Goal: Navigation & Orientation: Find specific page/section

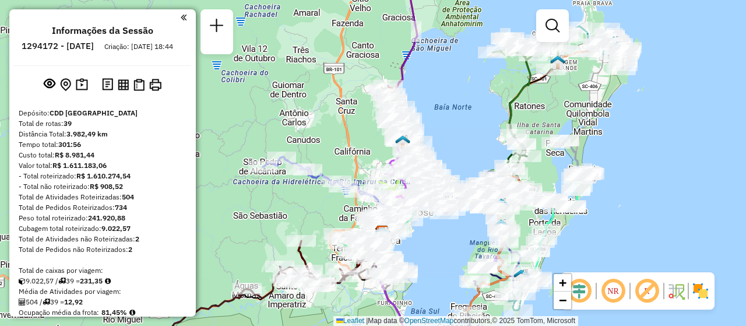
scroll to position [451, 0]
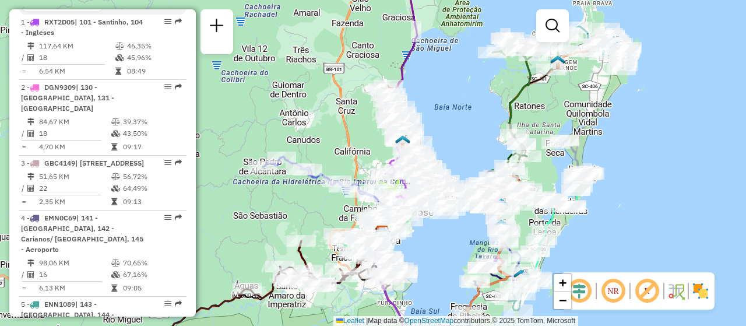
click at [401, 224] on div "Janela de atendimento Grade de atendimento Capacidade Transportadoras Veículos …" at bounding box center [373, 163] width 746 height 326
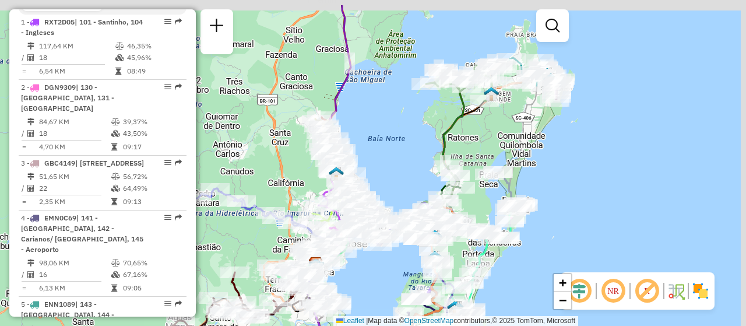
drag, startPoint x: 612, startPoint y: 128, endPoint x: 600, endPoint y: 164, distance: 38.5
click at [600, 164] on div "Janela de atendimento Grade de atendimento Capacidade Transportadoras Veículos …" at bounding box center [373, 163] width 746 height 326
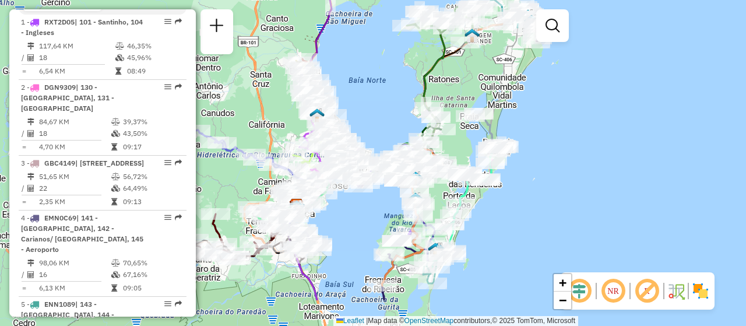
drag, startPoint x: 581, startPoint y: 150, endPoint x: 553, endPoint y: 73, distance: 81.1
click at [553, 73] on div "Janela de atendimento Grade de atendimento Capacidade Transportadoras Veículos …" at bounding box center [373, 163] width 746 height 326
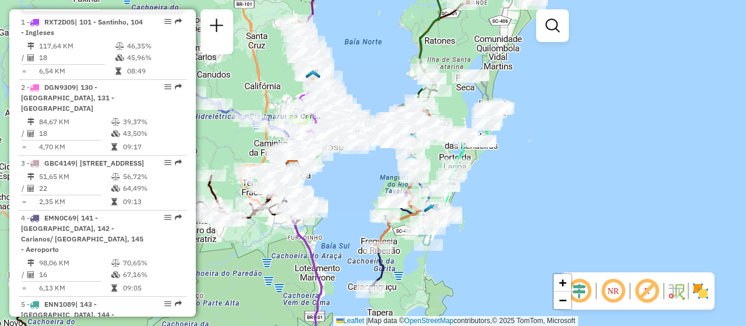
drag, startPoint x: 560, startPoint y: 142, endPoint x: 564, endPoint y: 113, distance: 28.9
click at [564, 113] on div "Janela de atendimento Grade de atendimento Capacidade Transportadoras Veículos …" at bounding box center [373, 163] width 746 height 326
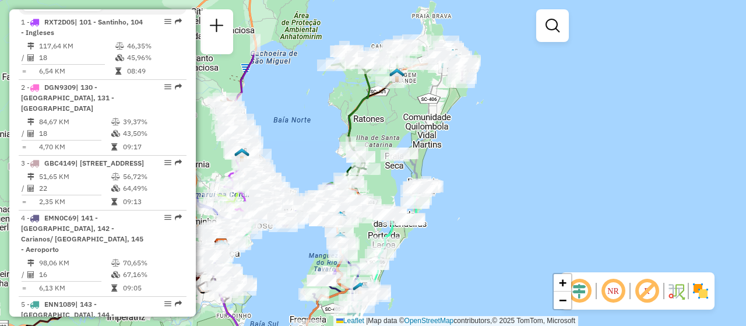
drag, startPoint x: 523, startPoint y: 195, endPoint x: 450, endPoint y: 281, distance: 112.0
click at [450, 281] on div "Janela de atendimento Grade de atendimento Capacidade Transportadoras Veículos …" at bounding box center [373, 163] width 746 height 326
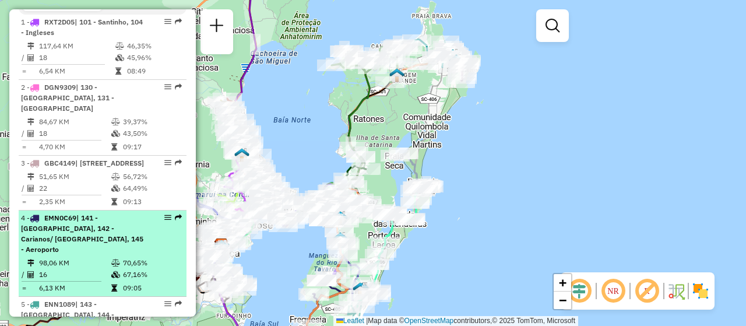
click at [164, 221] on em at bounding box center [167, 217] width 7 height 7
select select "**********"
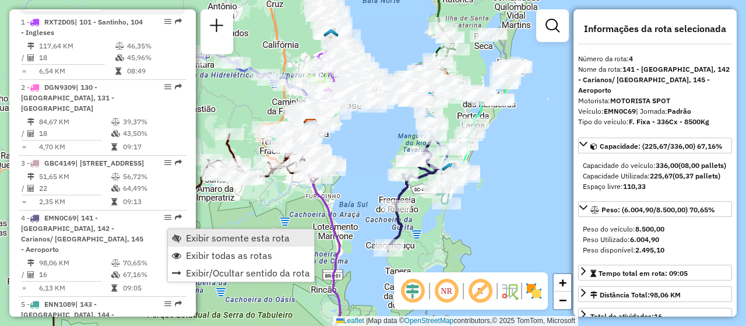
drag, startPoint x: 218, startPoint y: 235, endPoint x: 266, endPoint y: 233, distance: 47.8
click at [219, 235] on span "Exibir somente esta rota" at bounding box center [238, 237] width 104 height 9
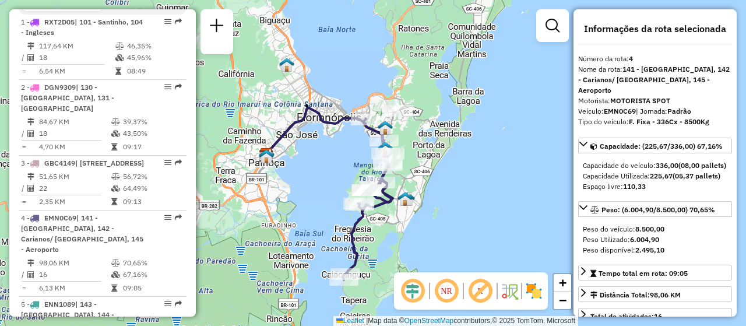
drag, startPoint x: 472, startPoint y: 203, endPoint x: 428, endPoint y: 232, distance: 53.0
click at [428, 232] on div "Janela de atendimento Grade de atendimento Capacidade Transportadoras Veículos …" at bounding box center [373, 163] width 746 height 326
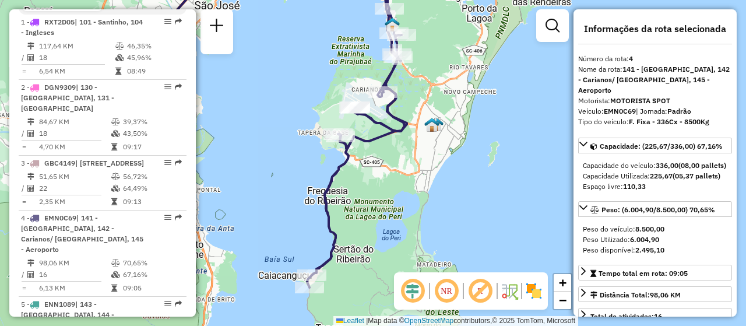
drag, startPoint x: 398, startPoint y: 234, endPoint x: 367, endPoint y: 221, distance: 34.0
click at [367, 221] on div "Janela de atendimento Grade de atendimento Capacidade Transportadoras Veículos …" at bounding box center [373, 163] width 746 height 326
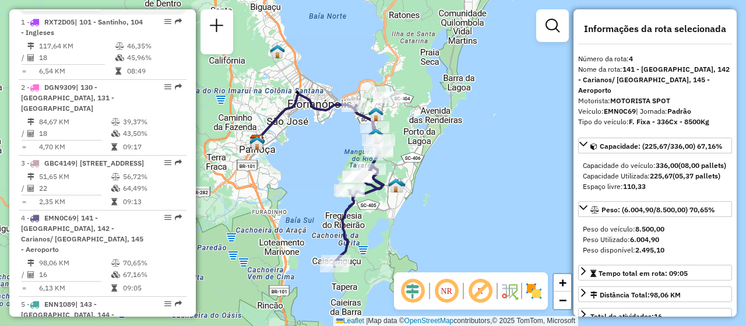
drag, startPoint x: 386, startPoint y: 213, endPoint x: 382, endPoint y: 227, distance: 14.6
click at [382, 227] on div "Janela de atendimento Grade de atendimento Capacidade Transportadoras Veículos …" at bounding box center [373, 163] width 746 height 326
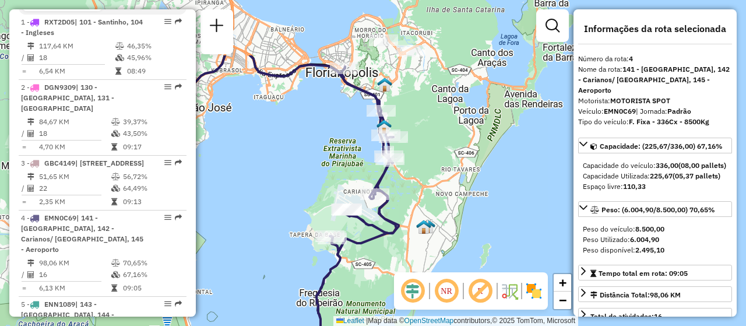
drag, startPoint x: 392, startPoint y: 153, endPoint x: 403, endPoint y: 249, distance: 96.7
click at [403, 248] on div "Janela de atendimento Grade de atendimento Capacidade Transportadoras Veículos …" at bounding box center [373, 163] width 746 height 326
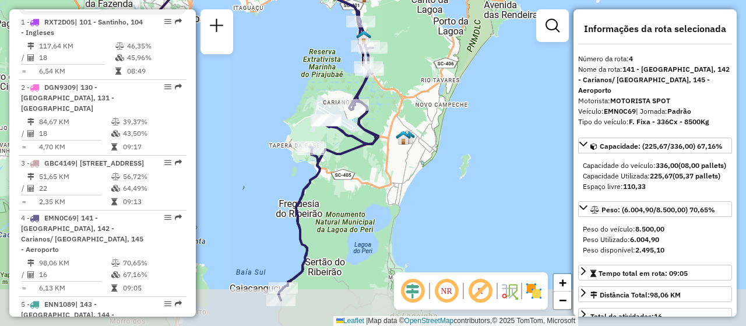
drag, startPoint x: 453, startPoint y: 248, endPoint x: 402, endPoint y: 197, distance: 71.3
click at [402, 197] on div "Janela de atendimento Grade de atendimento Capacidade Transportadoras Veículos …" at bounding box center [373, 163] width 746 height 326
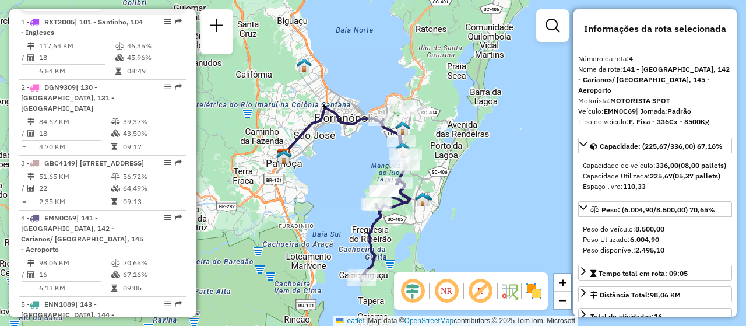
drag, startPoint x: 400, startPoint y: 224, endPoint x: 413, endPoint y: 250, distance: 29.4
click at [419, 249] on div "Janela de atendimento Grade de atendimento Capacidade Transportadoras Veículos …" at bounding box center [373, 163] width 746 height 326
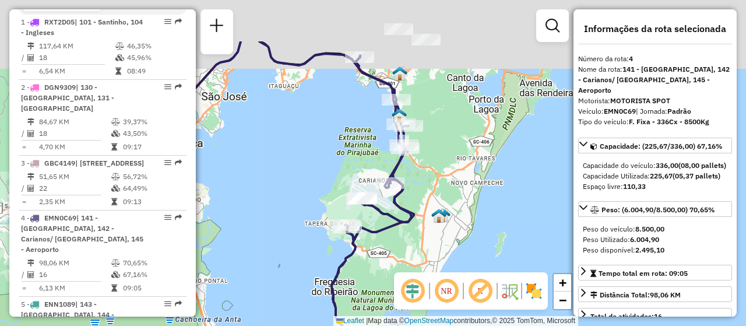
drag, startPoint x: 413, startPoint y: 221, endPoint x: 403, endPoint y: 300, distance: 79.9
click at [403, 300] on hb-router-mapa "Informações da Sessão 1294172 - [DATE] Criação: [DATE] 18:44 Depósito: CDD [GEO…" at bounding box center [373, 163] width 746 height 326
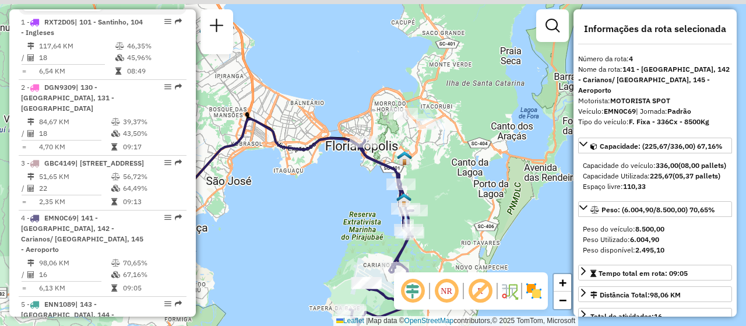
drag, startPoint x: 448, startPoint y: 212, endPoint x: 450, endPoint y: 184, distance: 28.1
click at [447, 245] on div "Janela de atendimento Grade de atendimento Capacidade Transportadoras Veículos …" at bounding box center [373, 163] width 746 height 326
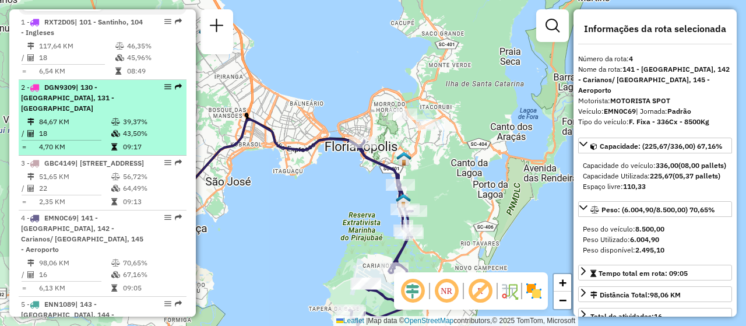
click at [168, 90] on div at bounding box center [164, 86] width 35 height 7
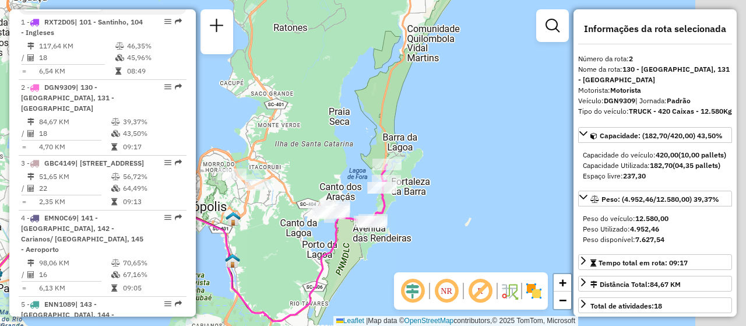
drag, startPoint x: 471, startPoint y: 172, endPoint x: 283, endPoint y: 255, distance: 206.3
click at [283, 255] on div "Janela de atendimento Grade de atendimento Capacidade Transportadoras Veículos …" at bounding box center [373, 163] width 746 height 326
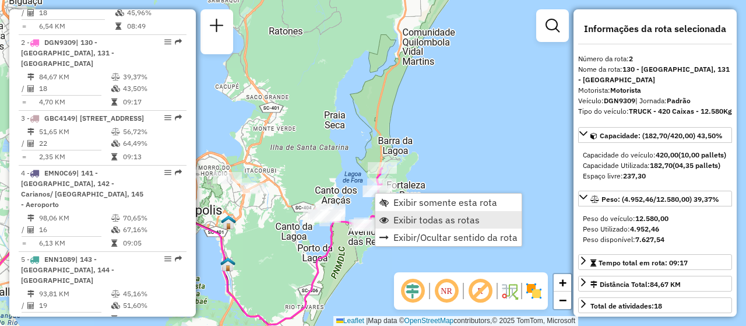
scroll to position [532, 0]
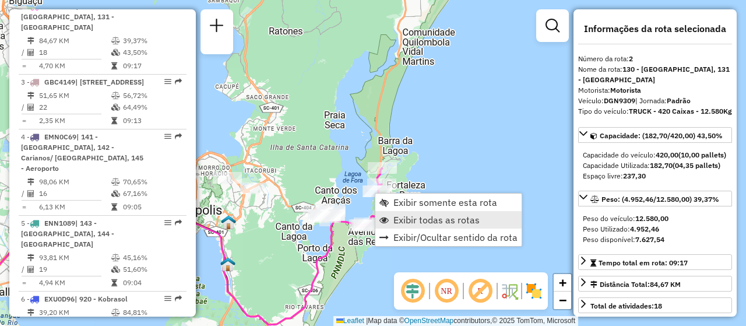
click at [408, 216] on span "Exibir todas as rotas" at bounding box center [436, 219] width 86 height 9
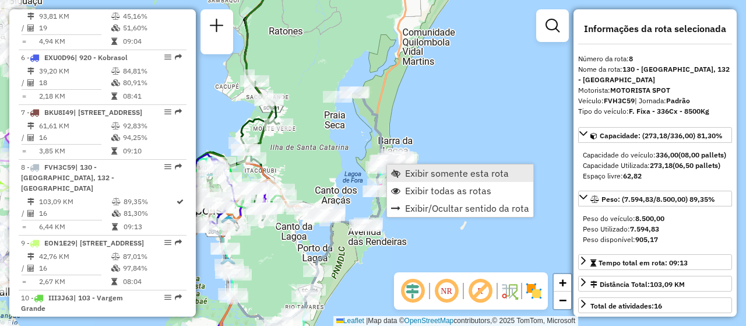
scroll to position [934, 0]
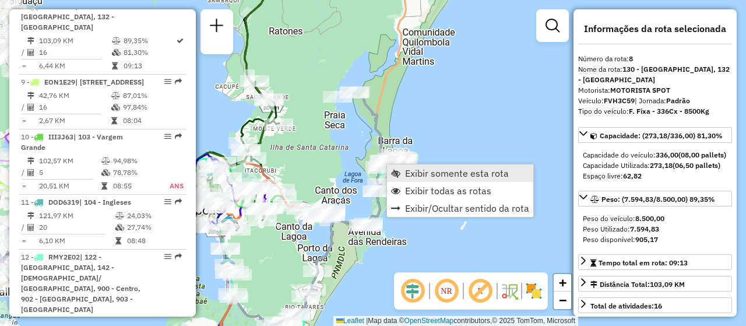
click at [423, 173] on span "Exibir somente esta rota" at bounding box center [457, 172] width 104 height 9
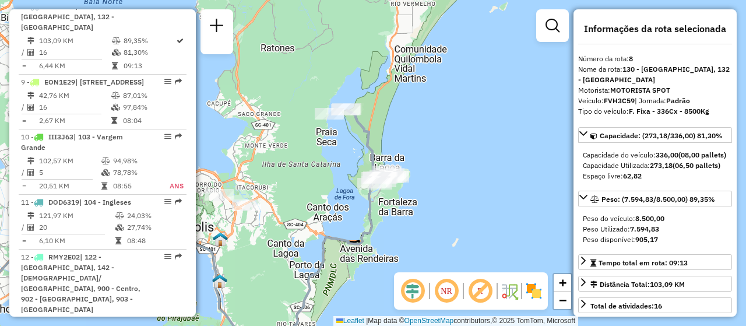
drag, startPoint x: 474, startPoint y: 195, endPoint x: 347, endPoint y: 217, distance: 128.8
click at [274, 265] on div "Janela de atendimento Grade de atendimento Capacidade Transportadoras Veículos …" at bounding box center [373, 163] width 746 height 326
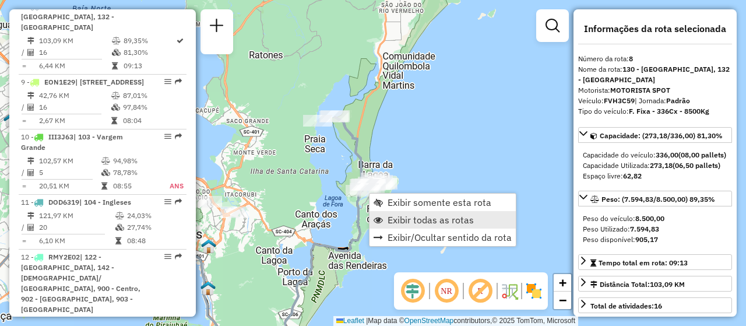
click at [440, 216] on span "Exibir todas as rotas" at bounding box center [430, 219] width 86 height 9
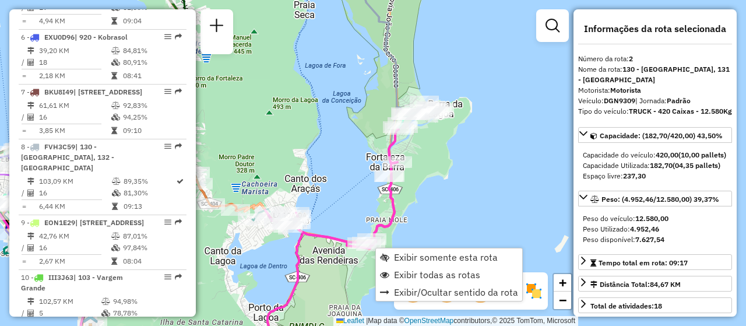
scroll to position [532, 0]
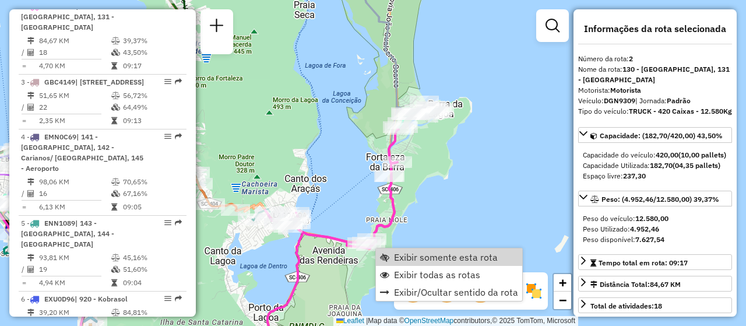
click at [452, 196] on div "Janela de atendimento Grade de atendimento Capacidade Transportadoras Veículos …" at bounding box center [373, 163] width 746 height 326
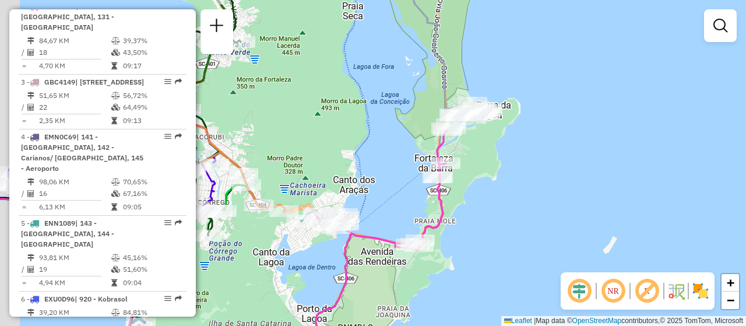
drag, startPoint x: 436, startPoint y: 220, endPoint x: 485, endPoint y: 221, distance: 49.5
click at [485, 221] on div "Janela de atendimento Grade de atendimento Capacidade Transportadoras Veículos …" at bounding box center [373, 163] width 746 height 326
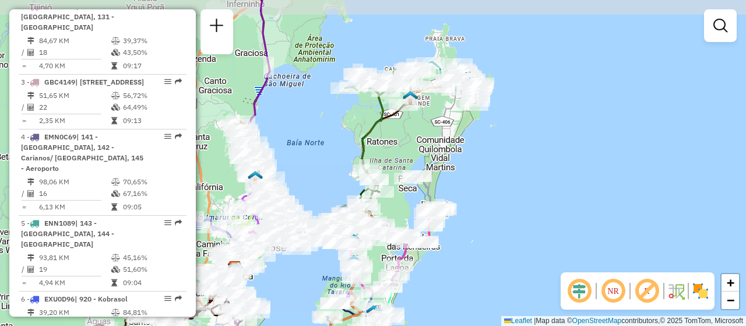
drag, startPoint x: 473, startPoint y: 261, endPoint x: 434, endPoint y: 277, distance: 42.3
click at [434, 277] on div "Janela de atendimento Grade de atendimento Capacidade Transportadoras Veículos …" at bounding box center [373, 163] width 746 height 326
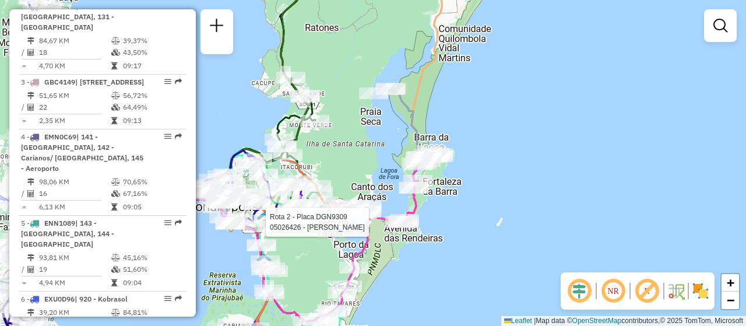
click at [460, 260] on div "Rota 2 - Placa DGN9309 05026426 - [PERSON_NAME] D Janela de atendimento Grade d…" at bounding box center [373, 163] width 746 height 326
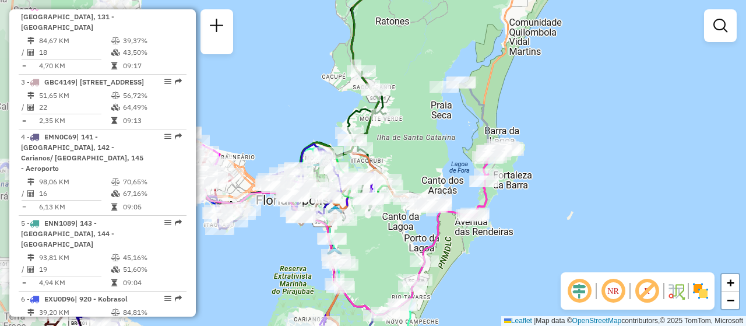
drag, startPoint x: 440, startPoint y: 278, endPoint x: 504, endPoint y: 271, distance: 64.5
click at [509, 271] on div "Janela de atendimento Grade de atendimento Capacidade Transportadoras Veículos …" at bounding box center [373, 163] width 746 height 326
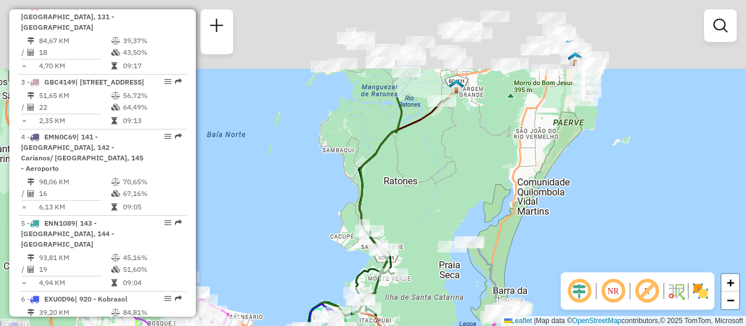
drag, startPoint x: 490, startPoint y: 164, endPoint x: 421, endPoint y: 283, distance: 137.8
click at [428, 301] on div "Janela de atendimento Grade de atendimento Capacidade Transportadoras Veículos …" at bounding box center [373, 163] width 746 height 326
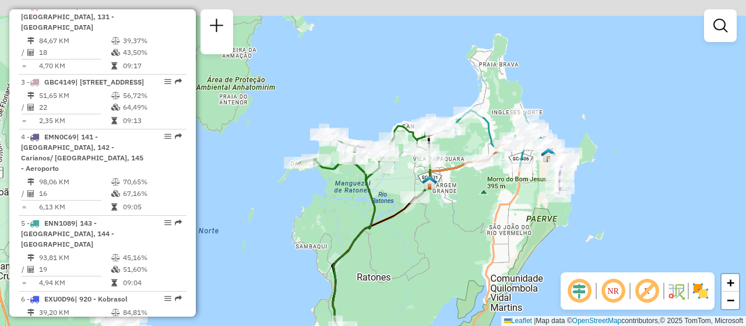
drag, startPoint x: 500, startPoint y: 152, endPoint x: 473, endPoint y: 241, distance: 93.1
click at [473, 241] on div "Janela de atendimento Grade de atendimento Capacidade Transportadoras Veículos …" at bounding box center [373, 163] width 746 height 326
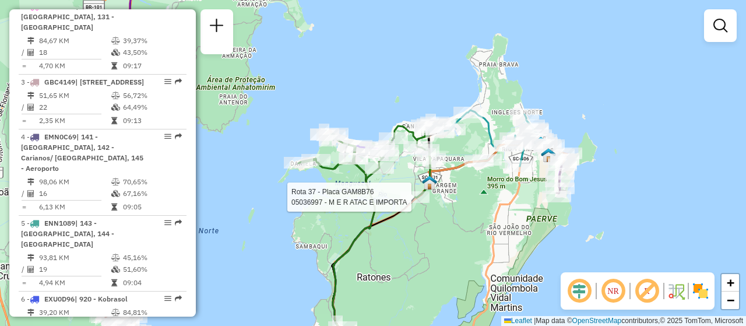
select select "**********"
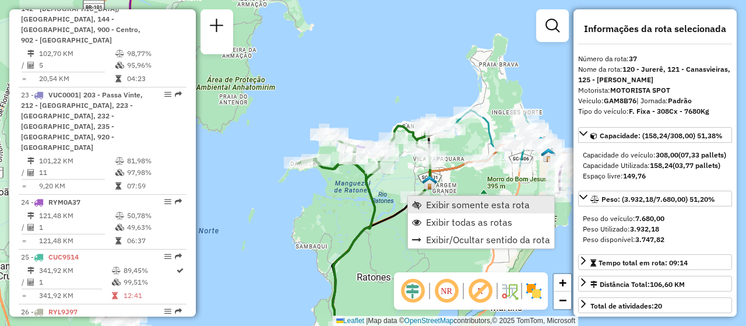
scroll to position [2879, 0]
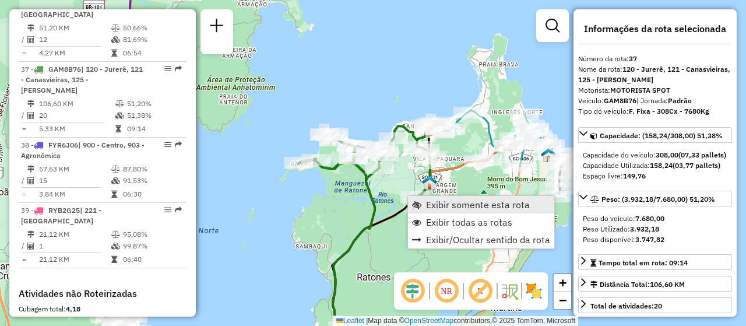
click at [438, 207] on span "Exibir somente esta rota" at bounding box center [478, 204] width 104 height 9
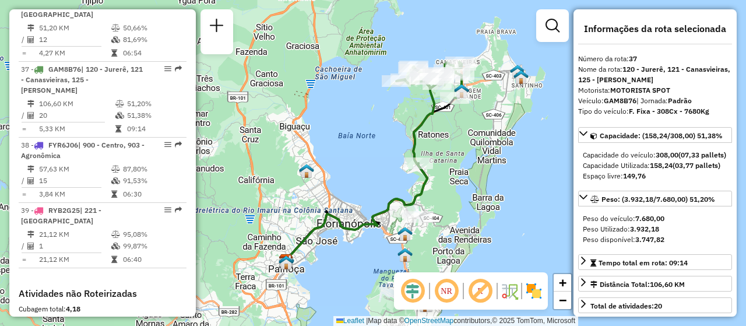
click at [452, 298] on em at bounding box center [446, 291] width 28 height 28
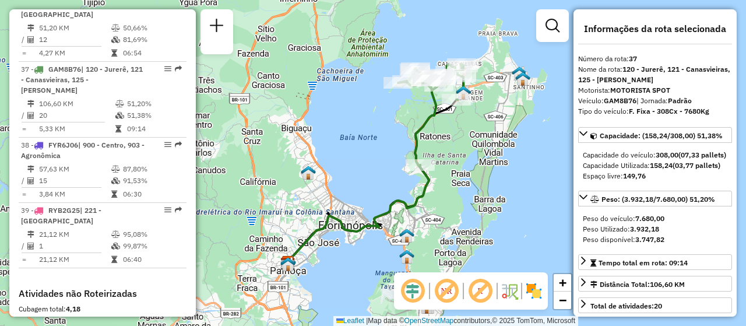
drag, startPoint x: 456, startPoint y: 154, endPoint x: 435, endPoint y: 214, distance: 63.2
click at [435, 214] on div "Janela de atendimento Grade de atendimento Capacidade Transportadoras Veículos …" at bounding box center [373, 163] width 746 height 326
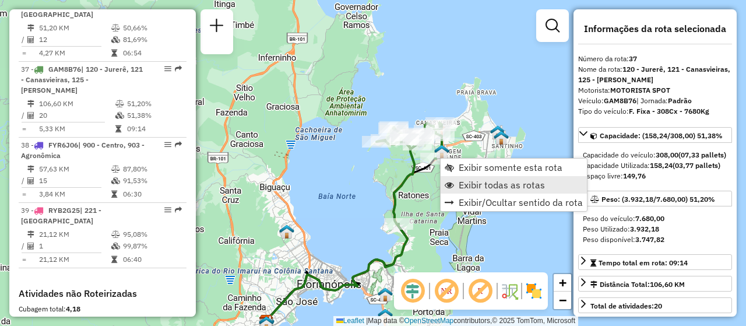
click at [513, 185] on span "Exibir todas as rotas" at bounding box center [501, 184] width 86 height 9
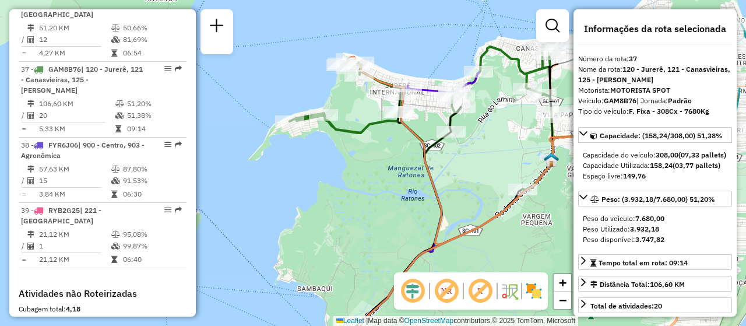
click at [529, 298] on img at bounding box center [533, 290] width 19 height 19
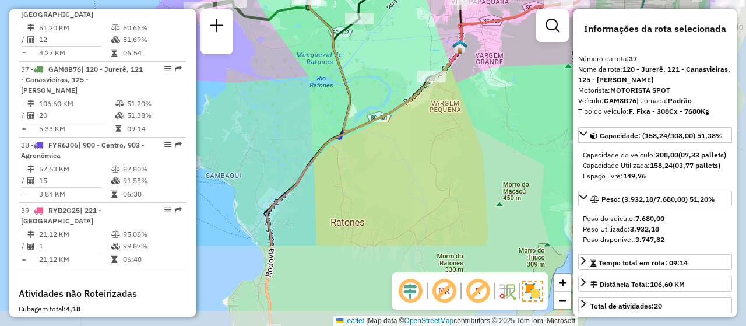
drag, startPoint x: 370, startPoint y: 233, endPoint x: 280, endPoint y: 121, distance: 144.2
click at [280, 121] on div "Janela de atendimento Grade de atendimento Capacidade Transportadoras Veículos …" at bounding box center [373, 163] width 746 height 326
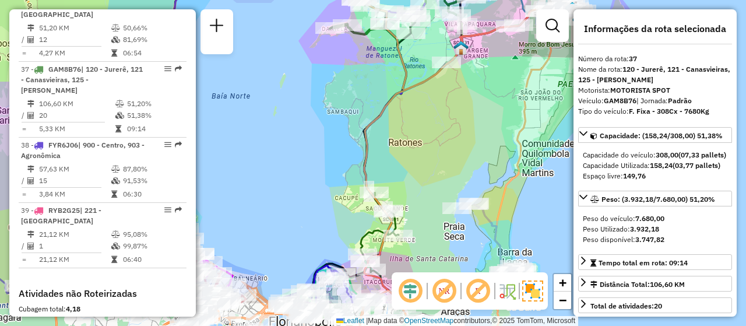
drag, startPoint x: 362, startPoint y: 207, endPoint x: 401, endPoint y: 151, distance: 68.3
click at [401, 151] on div "Janela de atendimento Grade de atendimento Capacidade Transportadoras Veículos …" at bounding box center [373, 163] width 746 height 326
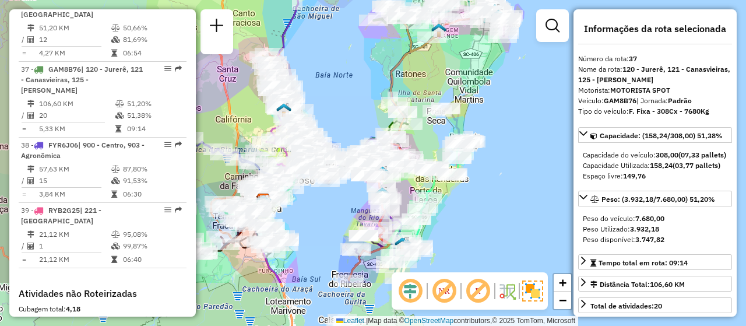
drag, startPoint x: 420, startPoint y: 196, endPoint x: 426, endPoint y: 115, distance: 81.2
click at [426, 115] on div "Rota 8 - Placa FVH3C59 05017635 - VP [PERSON_NAME] RENOVATO L Janela de atendim…" at bounding box center [373, 163] width 746 height 326
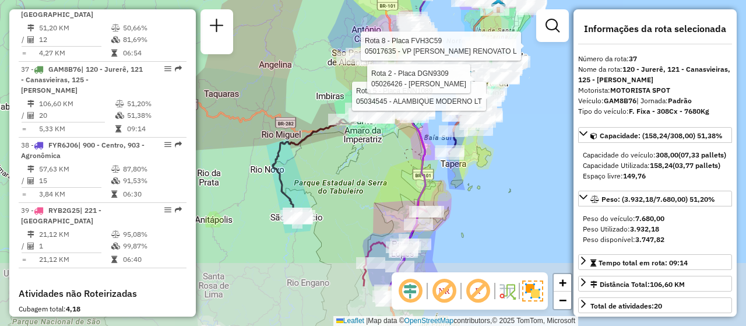
drag, startPoint x: 431, startPoint y: 232, endPoint x: 376, endPoint y: 160, distance: 90.6
click at [376, 160] on div "Rota 8 - Placa FVH3C59 05017635 - VP [PERSON_NAME] RENOVATO L Rota 5 - Placa EN…" at bounding box center [373, 163] width 746 height 326
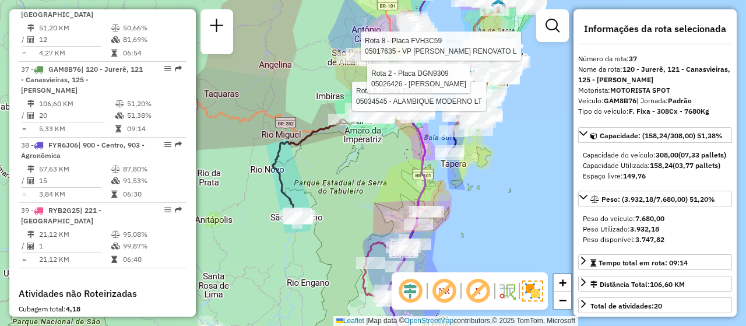
click at [485, 230] on div "Rota 8 - Placa FVH3C59 05017635 - VP [PERSON_NAME] RENOVATO L Rota 5 - Placa EN…" at bounding box center [373, 163] width 746 height 326
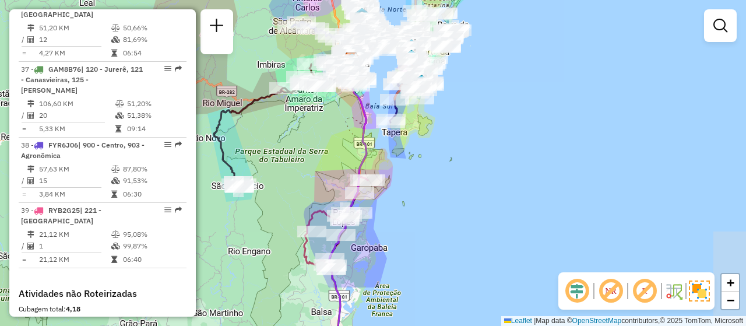
drag, startPoint x: 449, startPoint y: 173, endPoint x: 421, endPoint y: 317, distance: 147.1
click at [421, 317] on div "Janela de atendimento Grade de atendimento Capacidade Transportadoras Veículos …" at bounding box center [373, 163] width 746 height 326
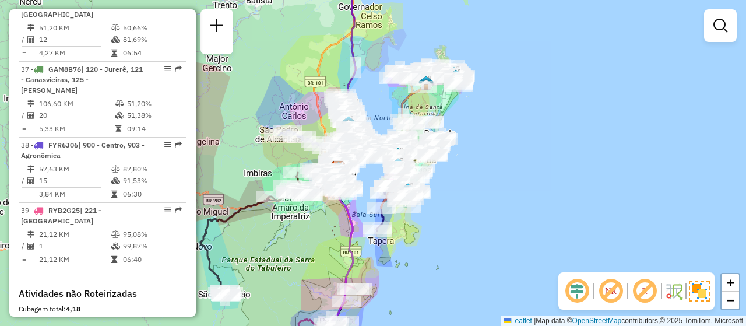
scroll to position [2613, 0]
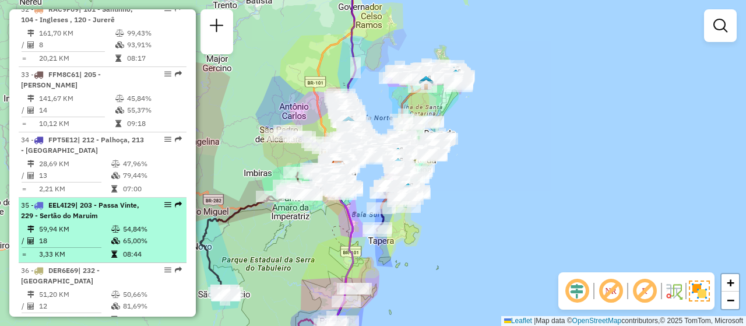
click at [165, 201] on em at bounding box center [167, 204] width 7 height 7
select select "**********"
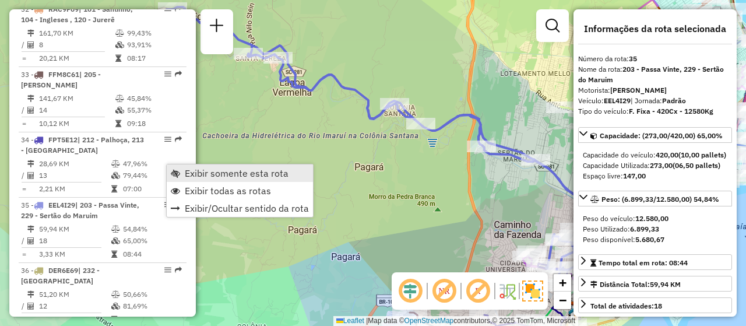
click at [226, 167] on link "Exibir somente esta rota" at bounding box center [240, 172] width 146 height 17
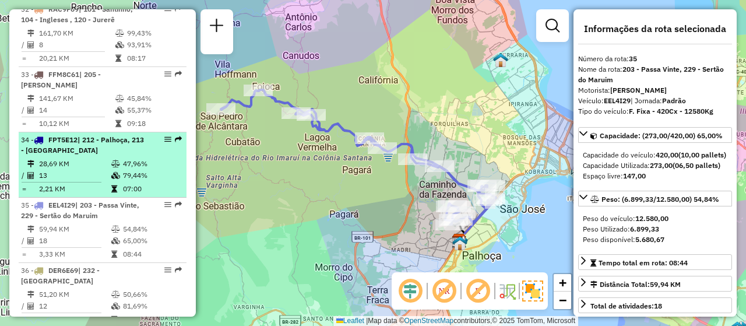
scroll to position [2554, 0]
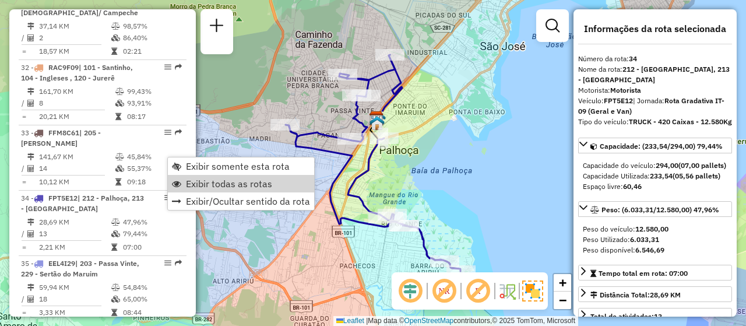
click at [290, 224] on div "Janela de atendimento Grade de atendimento Capacidade Transportadoras Veículos …" at bounding box center [373, 163] width 746 height 326
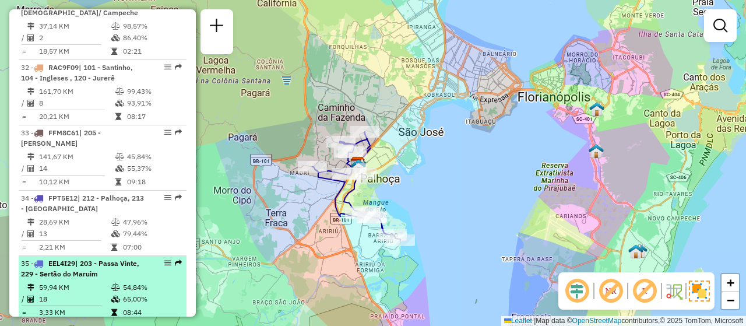
select select "**********"
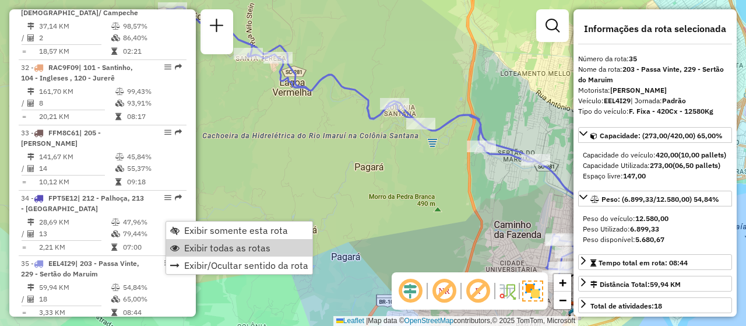
click at [425, 205] on div "Janela de atendimento Grade de atendimento Capacidade Transportadoras Veículos …" at bounding box center [373, 163] width 746 height 326
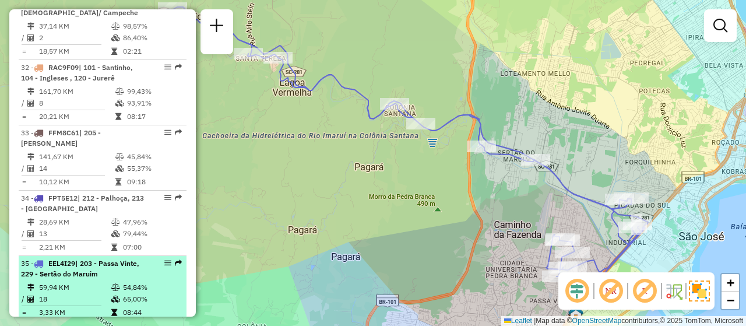
select select "**********"
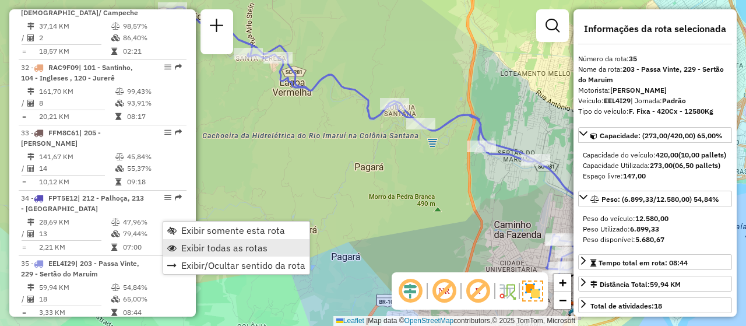
click at [264, 248] on span "Exibir todas as rotas" at bounding box center [224, 247] width 86 height 9
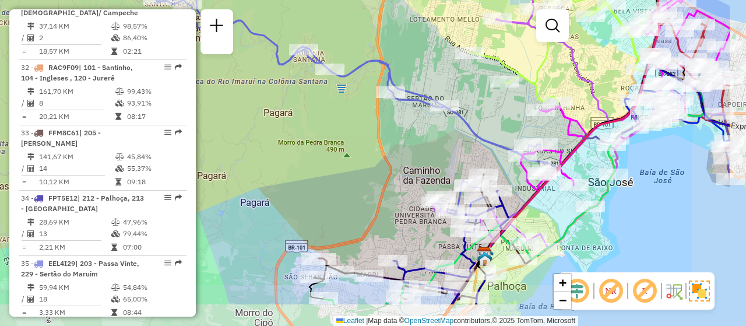
drag, startPoint x: 521, startPoint y: 190, endPoint x: 430, endPoint y: 136, distance: 105.8
click at [430, 136] on div "Janela de atendimento Grade de atendimento Capacidade Transportadoras Veículos …" at bounding box center [373, 163] width 746 height 326
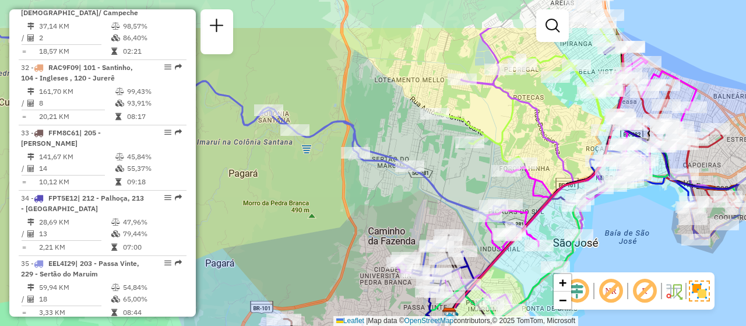
drag, startPoint x: 503, startPoint y: 111, endPoint x: 468, endPoint y: 171, distance: 69.9
click at [468, 171] on div "Janela de atendimento Grade de atendimento Capacidade Transportadoras Veículos …" at bounding box center [373, 163] width 746 height 326
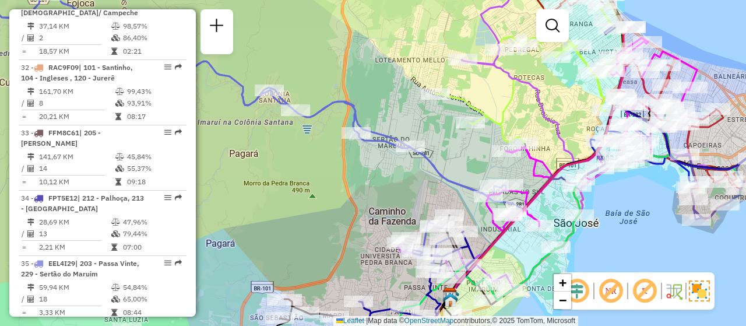
click at [471, 149] on div "Rota 9 - Placa EON1E29 05017166 - CHURRASCARIA O GAITA Janela de atendimento Gr…" at bounding box center [373, 163] width 746 height 326
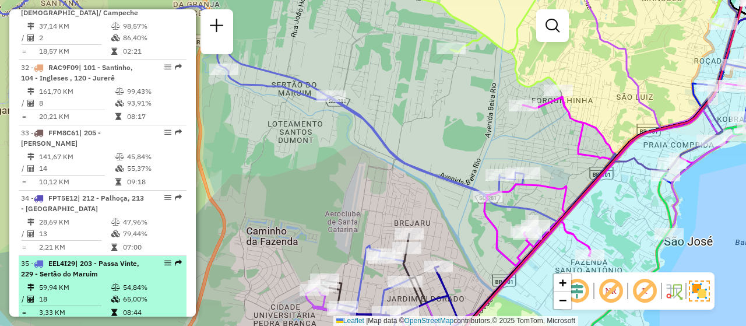
click at [154, 281] on table "59,94 KM 54,84% / 18 65,00% = 3,33 KM 08:44" at bounding box center [102, 299] width 163 height 37
select select "**********"
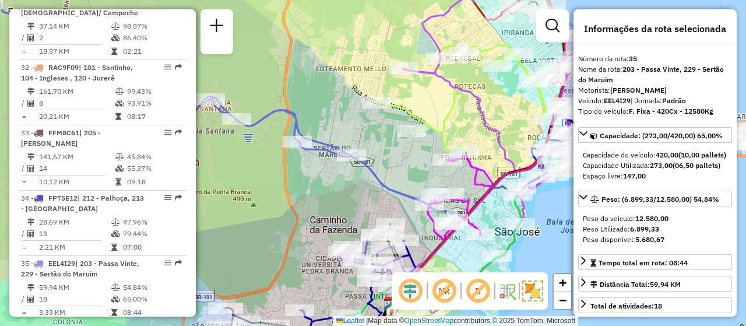
drag, startPoint x: 379, startPoint y: 219, endPoint x: 271, endPoint y: 210, distance: 108.2
click at [271, 210] on div "Janela de atendimento Grade de atendimento Capacidade Transportadoras Veículos …" at bounding box center [373, 163] width 746 height 326
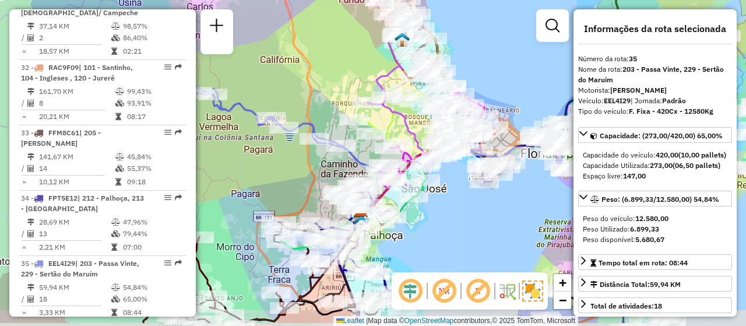
drag, startPoint x: 350, startPoint y: 193, endPoint x: 307, endPoint y: 157, distance: 55.9
click at [307, 157] on div "Janela de atendimento Grade de atendimento Capacidade Transportadoras Veículos …" at bounding box center [373, 163] width 746 height 326
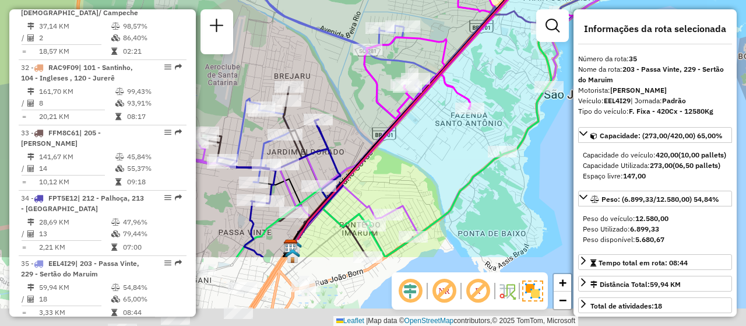
drag, startPoint x: 347, startPoint y: 239, endPoint x: 325, endPoint y: 138, distance: 103.6
click at [325, 138] on icon at bounding box center [272, 187] width 111 height 137
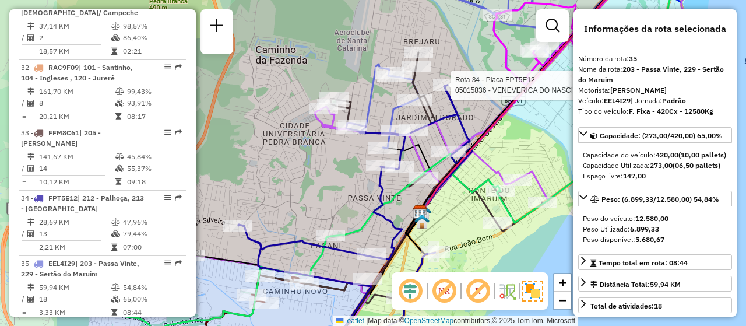
drag, startPoint x: 411, startPoint y: 186, endPoint x: 500, endPoint y: 139, distance: 101.6
click at [500, 139] on div "Rota 34 - Placa FPT5E12 05015836 - VENEVERICA DO NASCIM Janela de atendimento G…" at bounding box center [373, 163] width 746 height 326
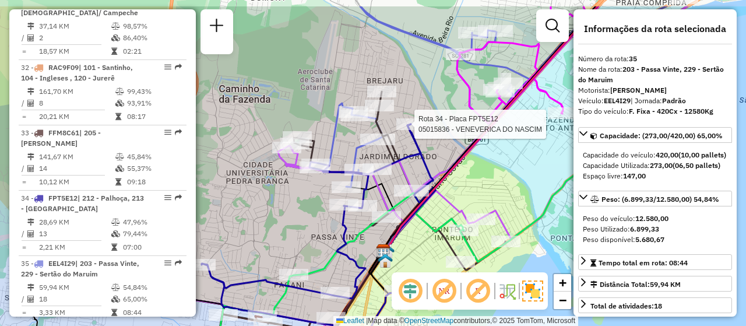
drag, startPoint x: 376, startPoint y: 215, endPoint x: 308, endPoint y: 272, distance: 88.9
click at [308, 272] on icon at bounding box center [311, 260] width 219 height 273
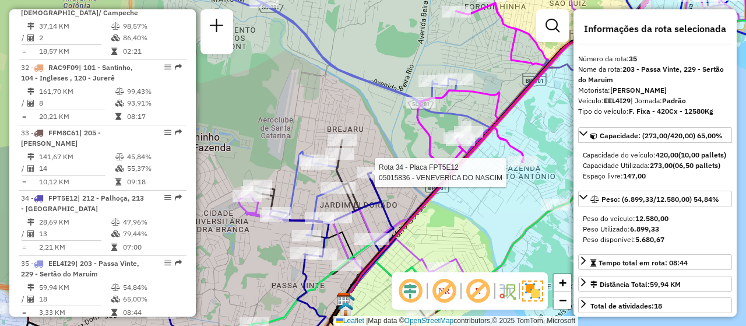
drag, startPoint x: 460, startPoint y: 187, endPoint x: 447, endPoint y: 223, distance: 37.8
click at [447, 223] on div "Rota 34 - Placa FPT5E12 05015836 - VENEVERICA DO NASCIM Janela de atendimento G…" at bounding box center [373, 163] width 746 height 326
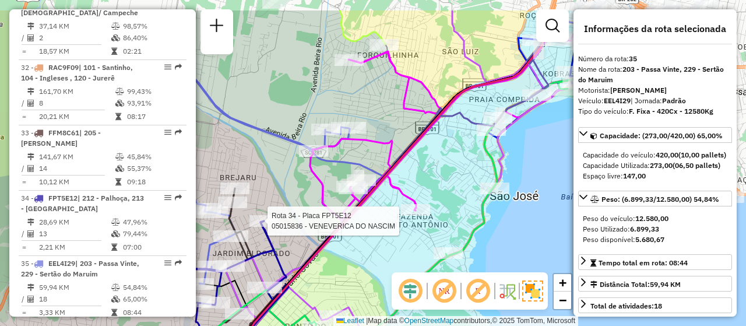
drag, startPoint x: 505, startPoint y: 213, endPoint x: 402, endPoint y: 256, distance: 111.8
click at [402, 256] on div "Rota 34 - Placa FPT5E12 05015836 - VENEVERICA DO NASCIM Janela de atendimento G…" at bounding box center [373, 163] width 746 height 326
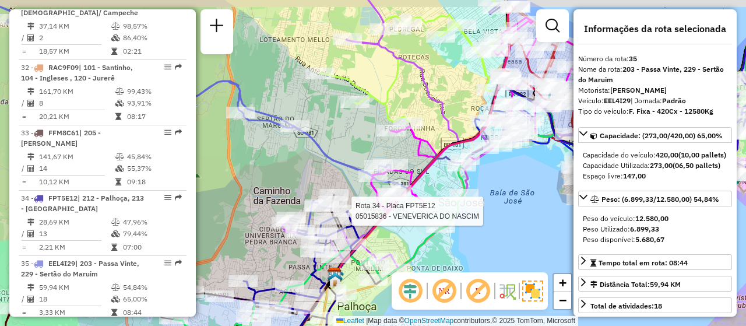
drag, startPoint x: 359, startPoint y: 135, endPoint x: 410, endPoint y: 166, distance: 59.2
click at [410, 167] on div "Rota 34 - Placa FPT5E12 05015836 - VENEVERICA DO NASCIM Rota 35 - Placa EEL4I29…" at bounding box center [373, 163] width 746 height 326
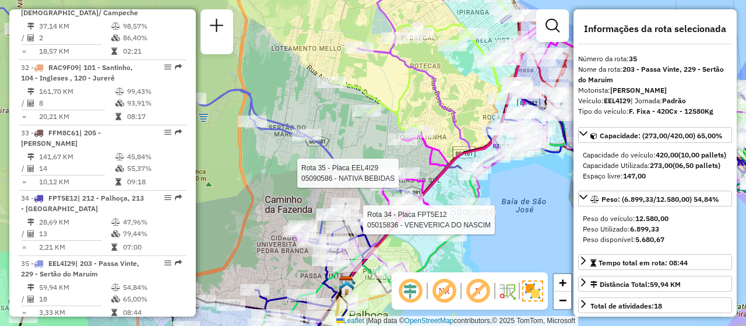
click at [523, 235] on div "Rota 34 - Placa FPT5E12 05015836 - VENEVERICA DO NASCIM Rota 35 - Placa EEL4I29…" at bounding box center [373, 163] width 746 height 326
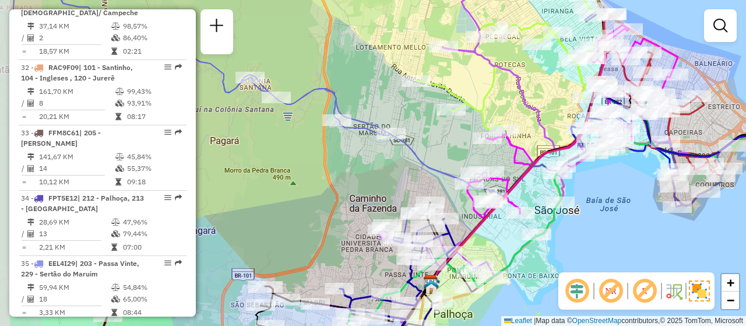
drag, startPoint x: 513, startPoint y: 247, endPoint x: 596, endPoint y: 246, distance: 83.3
click at [596, 246] on div "Janela de atendimento Grade de atendimento Capacidade Transportadoras Veículos …" at bounding box center [373, 163] width 746 height 326
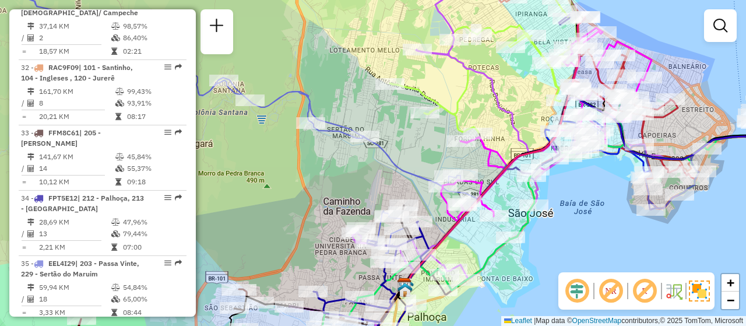
drag, startPoint x: 605, startPoint y: 239, endPoint x: 579, endPoint y: 242, distance: 26.4
click at [579, 242] on div "Janela de atendimento Grade de atendimento Capacidade Transportadoras Veículos …" at bounding box center [373, 163] width 746 height 326
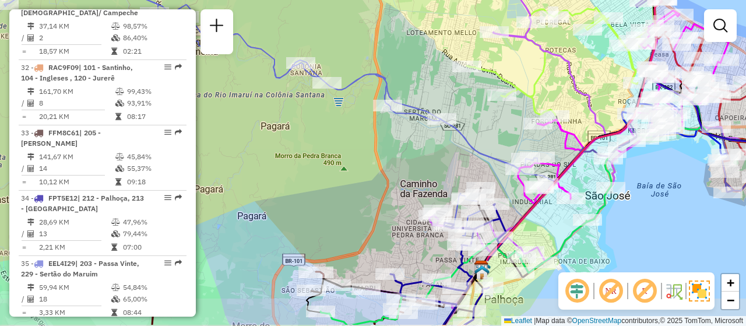
drag, startPoint x: 678, startPoint y: 251, endPoint x: 636, endPoint y: 217, distance: 53.9
click at [636, 217] on div "Janela de atendimento Grade de atendimento Capacidade Transportadoras Veículos …" at bounding box center [373, 163] width 746 height 326
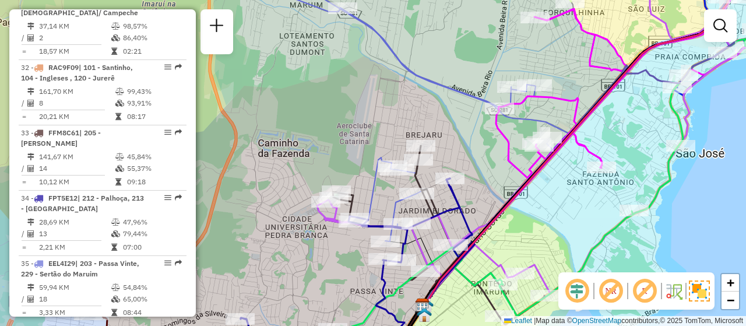
drag, startPoint x: 521, startPoint y: 220, endPoint x: 482, endPoint y: 216, distance: 39.8
click at [482, 216] on div "Janela de atendimento Grade de atendimento Capacidade Transportadoras Veículos …" at bounding box center [373, 163] width 746 height 326
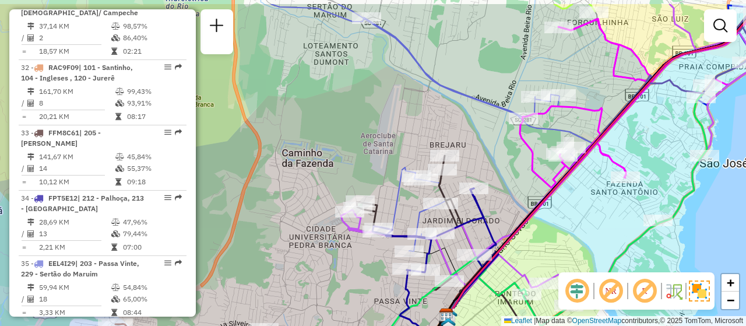
drag, startPoint x: 472, startPoint y: 185, endPoint x: 495, endPoint y: 221, distance: 43.2
click at [495, 221] on div "Janela de atendimento Grade de atendimento Capacidade Transportadoras Veículos …" at bounding box center [373, 163] width 746 height 326
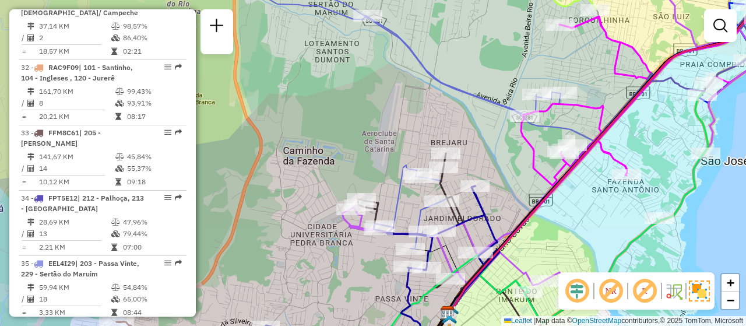
drag, startPoint x: 525, startPoint y: 230, endPoint x: 554, endPoint y: 239, distance: 30.6
click at [554, 239] on div "Janela de atendimento Grade de atendimento Capacidade Transportadoras Veículos …" at bounding box center [373, 163] width 746 height 326
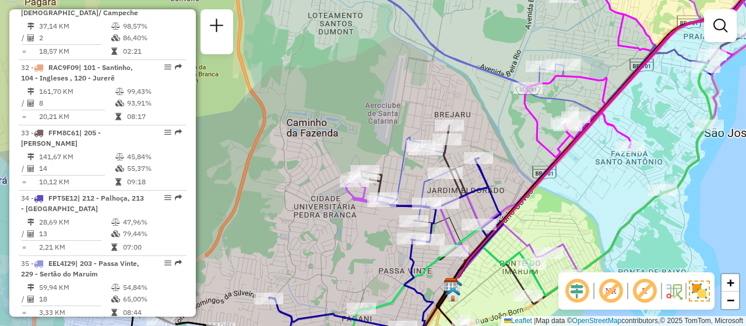
drag, startPoint x: 553, startPoint y: 225, endPoint x: 556, endPoint y: 197, distance: 28.2
click at [556, 197] on div "Janela de atendimento Grade de atendimento Capacidade Transportadoras Veículos …" at bounding box center [373, 163] width 746 height 326
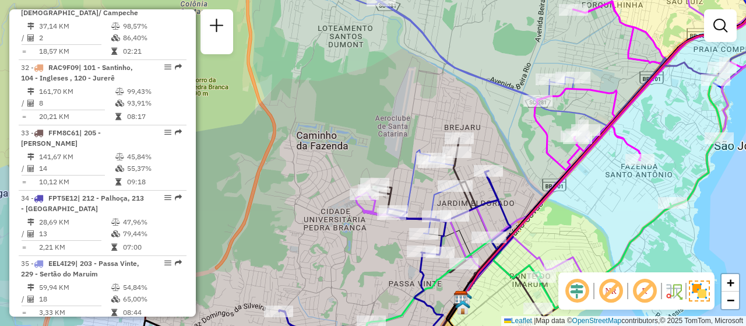
drag, startPoint x: 550, startPoint y: 201, endPoint x: 560, endPoint y: 214, distance: 16.2
click at [560, 214] on div "Janela de atendimento Grade de atendimento Capacidade Transportadoras Veículos …" at bounding box center [373, 163] width 746 height 326
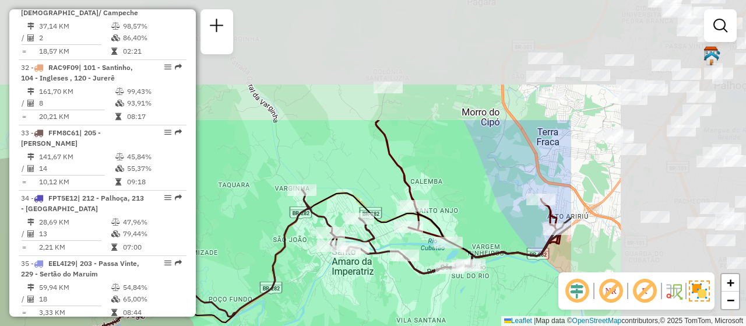
drag, startPoint x: 525, startPoint y: 148, endPoint x: 276, endPoint y: 301, distance: 292.3
click at [276, 301] on div "Janela de atendimento Grade de atendimento Capacidade Transportadoras Veículos …" at bounding box center [373, 163] width 746 height 326
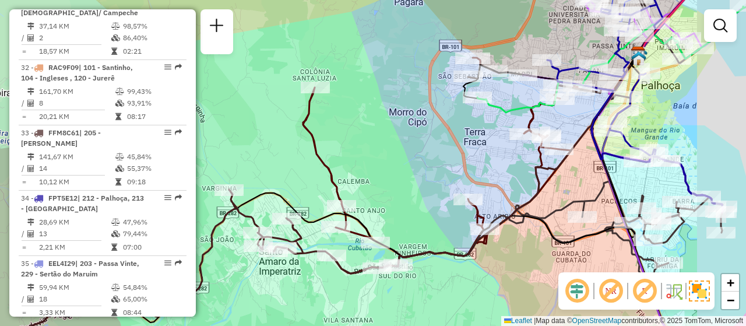
drag, startPoint x: 511, startPoint y: 215, endPoint x: 333, endPoint y: 204, distance: 178.6
click at [333, 215] on div "Janela de atendimento Grade de atendimento Capacidade Transportadoras Veículos …" at bounding box center [373, 163] width 746 height 326
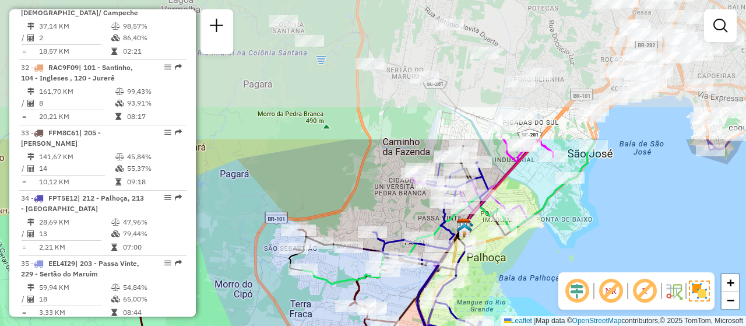
drag, startPoint x: 475, startPoint y: 146, endPoint x: 407, endPoint y: 307, distance: 174.6
click at [407, 307] on icon at bounding box center [295, 319] width 390 height 251
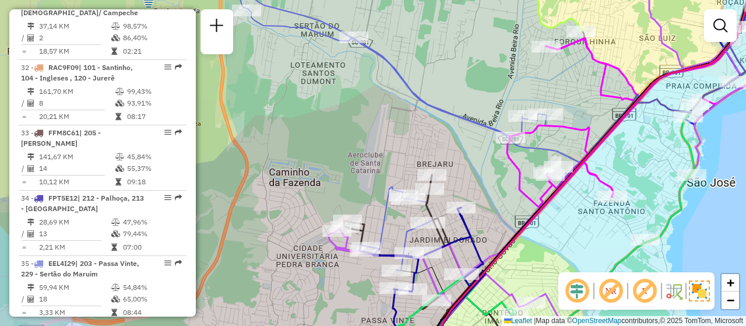
drag, startPoint x: 489, startPoint y: 214, endPoint x: 481, endPoint y: 237, distance: 24.1
click at [481, 237] on div "Rota 7 - Placa BKU8I49 05019335 - [PERSON_NAME] ARTISMO Janela de atendimento G…" at bounding box center [373, 163] width 746 height 326
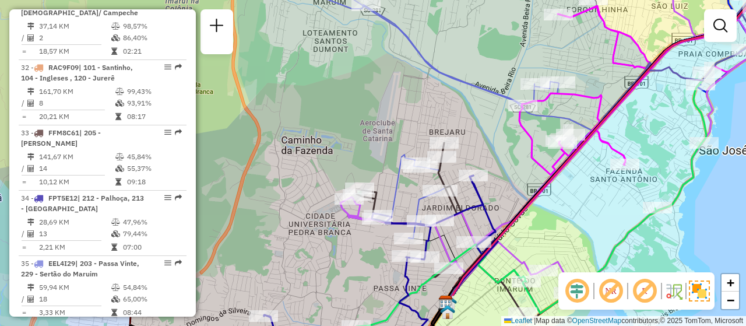
drag, startPoint x: 503, startPoint y: 251, endPoint x: 516, endPoint y: 219, distance: 34.5
click at [516, 219] on icon at bounding box center [609, 119] width 323 height 368
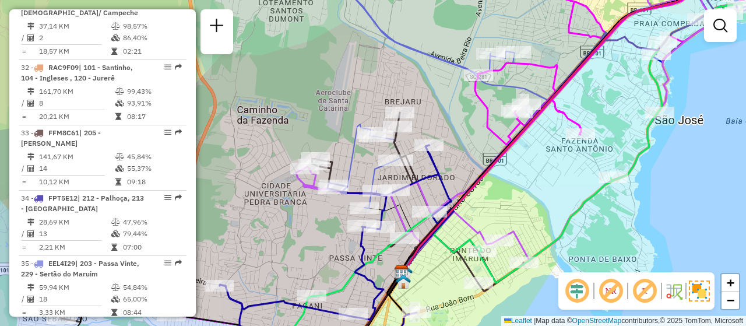
drag, startPoint x: 566, startPoint y: 225, endPoint x: 523, endPoint y: 195, distance: 53.2
click at [523, 195] on div "Rota 7 - Placa BKU8I49 05019335 - [PERSON_NAME] ARTISMO Janela de atendimento G…" at bounding box center [373, 163] width 746 height 326
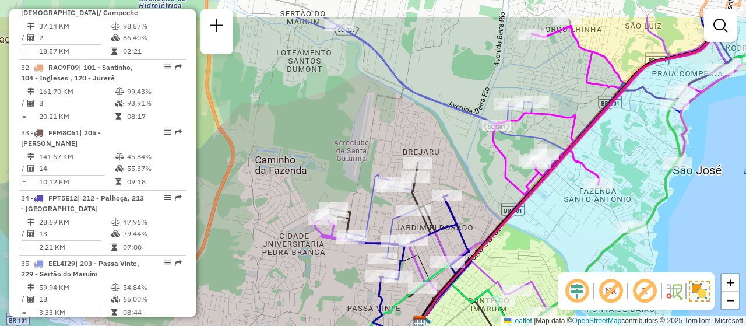
drag, startPoint x: 516, startPoint y: 212, endPoint x: 525, endPoint y: 253, distance: 42.3
click at [525, 253] on div "Rota 7 - Placa BKU8I49 05019335 - [PERSON_NAME] ARTISMO Janela de atendimento G…" at bounding box center [373, 163] width 746 height 326
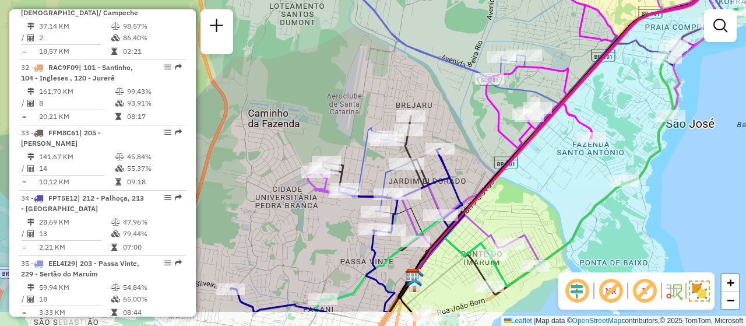
drag, startPoint x: 560, startPoint y: 250, endPoint x: 553, endPoint y: 203, distance: 47.1
click at [553, 203] on div "Rota 7 - Placa BKU8I49 05019335 - [PERSON_NAME] ARTISMO Janela de atendimento G…" at bounding box center [373, 163] width 746 height 326
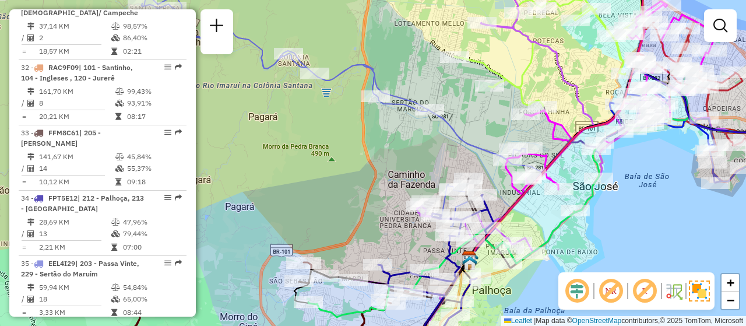
drag, startPoint x: 590, startPoint y: 221, endPoint x: 613, endPoint y: 253, distance: 39.6
click at [613, 253] on div "Rota 7 - Placa BKU8I49 05019335 - [PERSON_NAME] ARTISMO Janela de atendimento G…" at bounding box center [373, 163] width 746 height 326
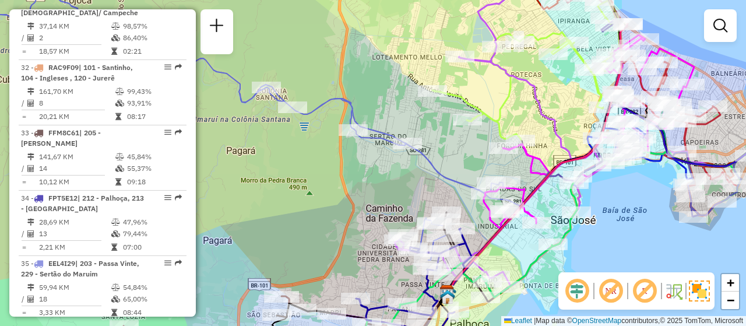
drag, startPoint x: 616, startPoint y: 222, endPoint x: 593, endPoint y: 254, distance: 39.3
click at [593, 254] on div "Rota 7 - Placa BKU8I49 05019335 - [PERSON_NAME] ARTISMO Janela de atendimento G…" at bounding box center [373, 163] width 746 height 326
select select "**********"
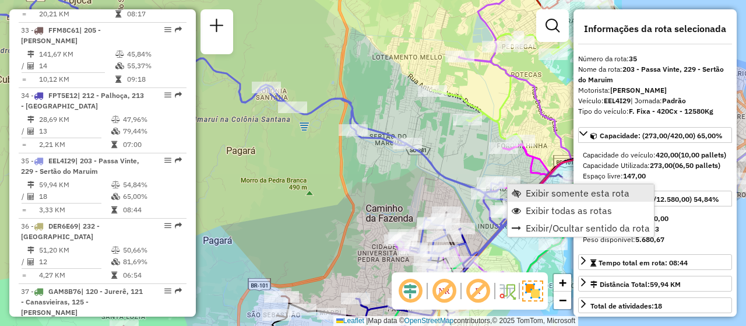
scroll to position [2759, 0]
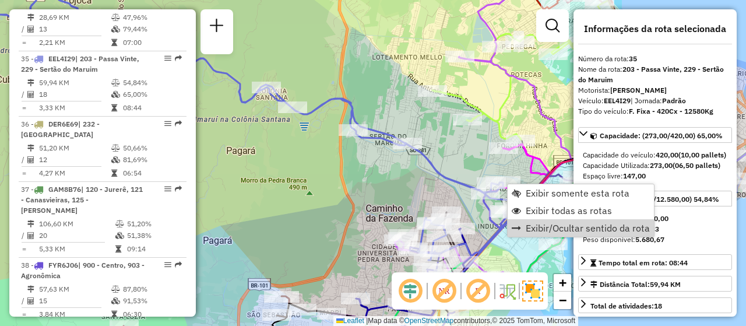
click at [523, 255] on div "Rota 7 - Placa BKU8I49 05019335 - [PERSON_NAME] ARTISMO Janela de atendimento G…" at bounding box center [373, 163] width 746 height 326
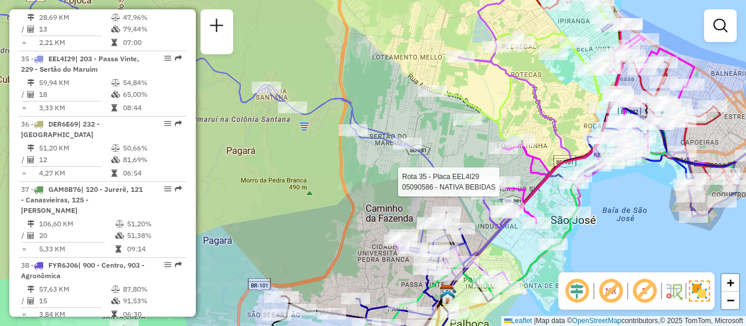
select select "**********"
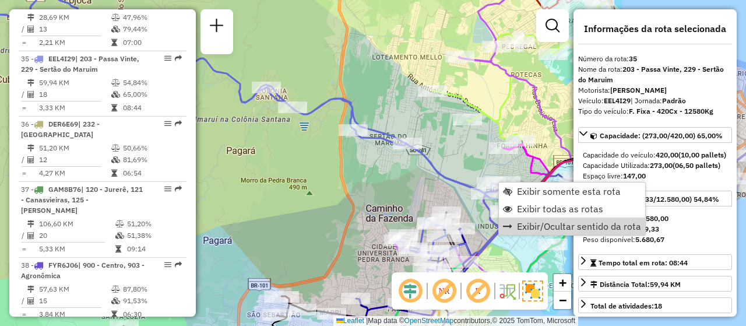
click at [528, 257] on div "Janela de atendimento Grade de atendimento Capacidade Transportadoras Veículos …" at bounding box center [373, 163] width 746 height 326
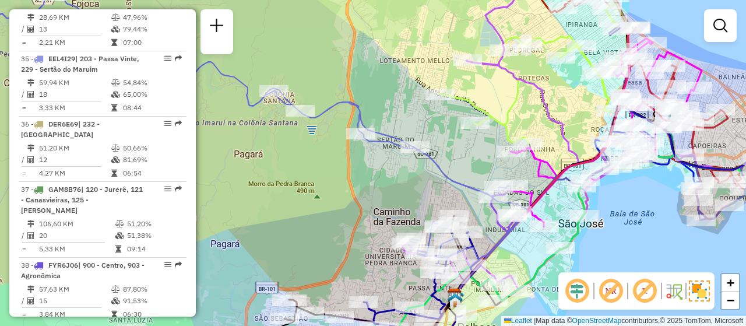
drag, startPoint x: 609, startPoint y: 236, endPoint x: 615, endPoint y: 239, distance: 6.0
click at [615, 239] on div "Janela de atendimento Grade de atendimento Capacidade Transportadoras Veículos …" at bounding box center [373, 163] width 746 height 326
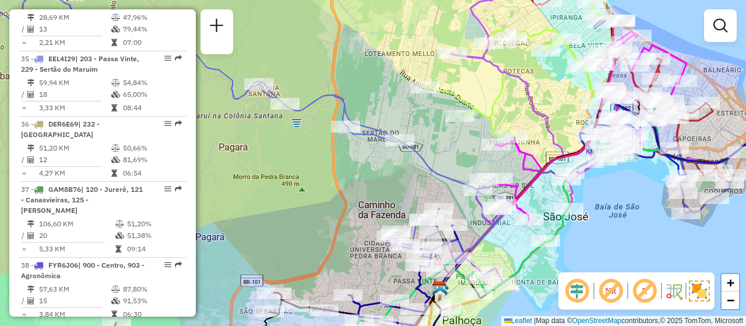
drag, startPoint x: 615, startPoint y: 243, endPoint x: 600, endPoint y: 237, distance: 15.9
click at [600, 237] on div "Janela de atendimento Grade de atendimento Capacidade Transportadoras Veículos …" at bounding box center [373, 163] width 746 height 326
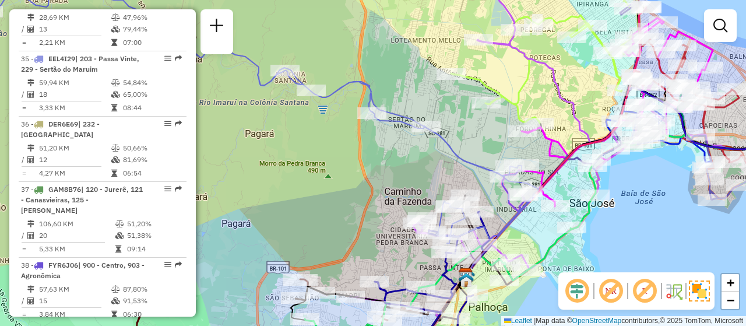
drag, startPoint x: 626, startPoint y: 230, endPoint x: 652, endPoint y: 216, distance: 29.4
click at [652, 216] on div "Janela de atendimento Grade de atendimento Capacidade Transportadoras Veículos …" at bounding box center [373, 163] width 746 height 326
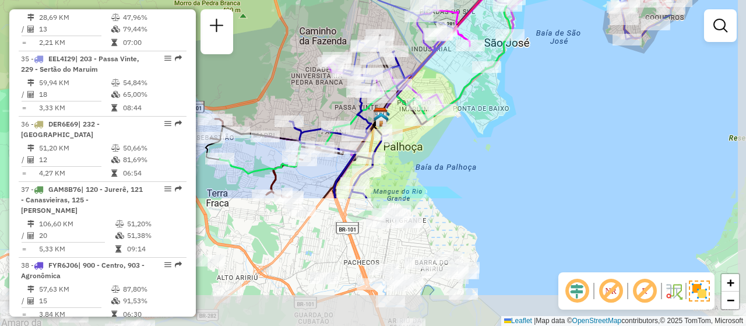
drag, startPoint x: 594, startPoint y: 231, endPoint x: 509, endPoint y: 71, distance: 181.4
click at [509, 71] on div "Janela de atendimento Grade de atendimento Capacidade Transportadoras Veículos …" at bounding box center [373, 163] width 746 height 326
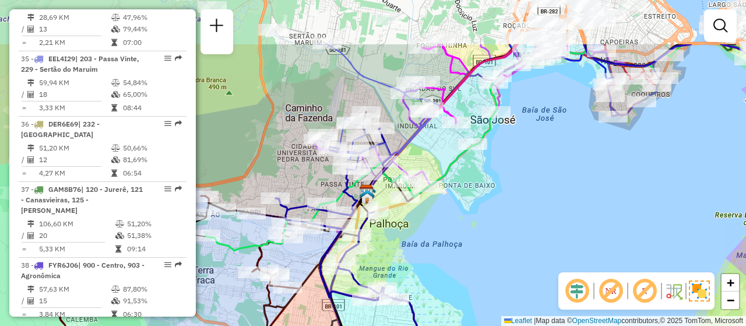
drag, startPoint x: 517, startPoint y: 149, endPoint x: 502, endPoint y: 226, distance: 78.9
click at [503, 226] on div "Janela de atendimento Grade de atendimento Capacidade Transportadoras Veículos …" at bounding box center [373, 163] width 746 height 326
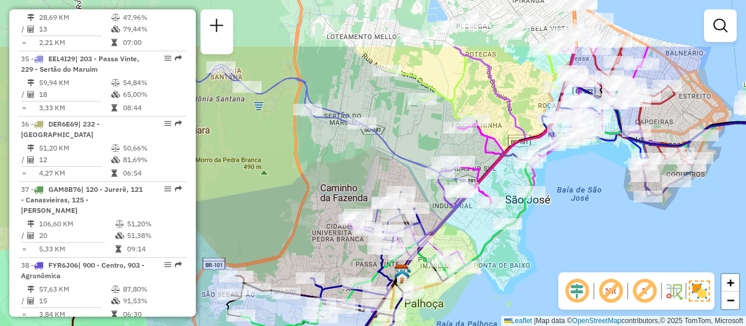
drag, startPoint x: 525, startPoint y: 159, endPoint x: 566, endPoint y: 267, distance: 115.0
click at [566, 267] on div "Janela de atendimento Grade de atendimento Capacidade Transportadoras Veículos …" at bounding box center [373, 163] width 746 height 326
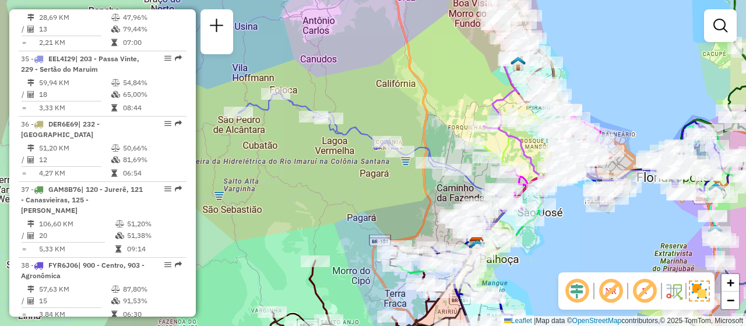
drag, startPoint x: 601, startPoint y: 245, endPoint x: 576, endPoint y: 225, distance: 31.9
click at [576, 225] on div "Janela de atendimento Grade de atendimento Capacidade Transportadoras Veículos …" at bounding box center [373, 163] width 746 height 326
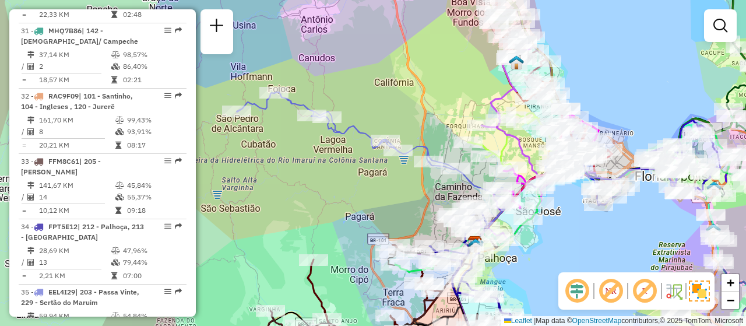
scroll to position [2467, 0]
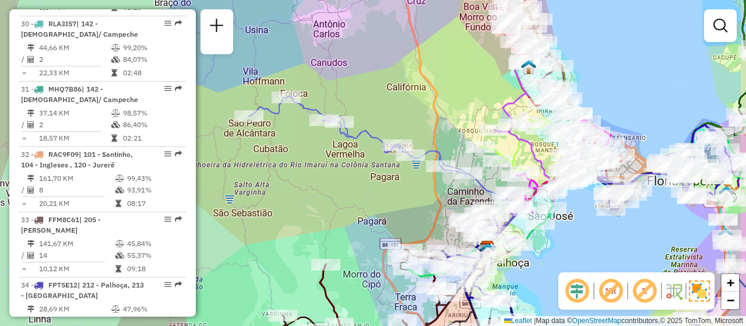
drag, startPoint x: 441, startPoint y: 213, endPoint x: 404, endPoint y: 207, distance: 37.7
click at [404, 207] on div "Janela de atendimento Grade de atendimento Capacidade Transportadoras Veículos …" at bounding box center [373, 163] width 746 height 326
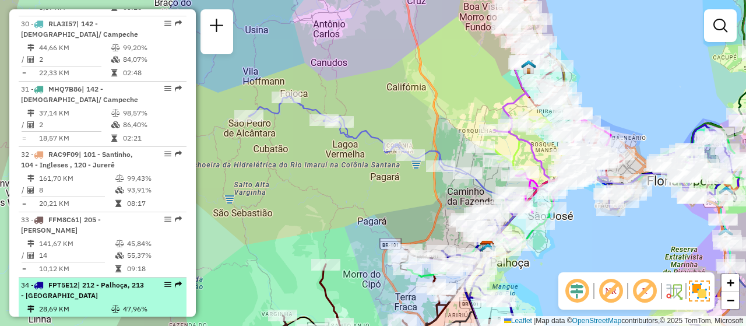
scroll to position [2526, 0]
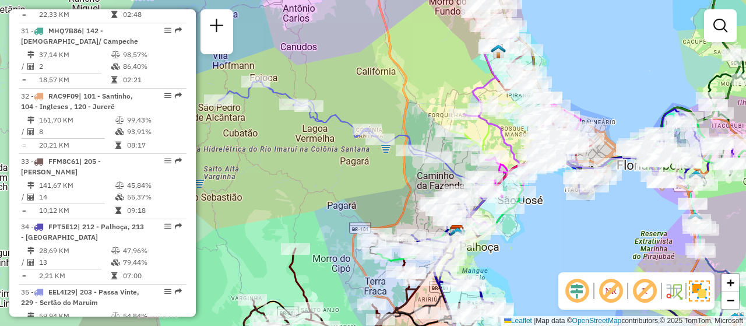
drag, startPoint x: 584, startPoint y: 243, endPoint x: 554, endPoint y: 228, distance: 34.1
click at [554, 228] on div "Janela de atendimento Grade de atendimento Capacidade Transportadoras Veículos …" at bounding box center [373, 163] width 746 height 326
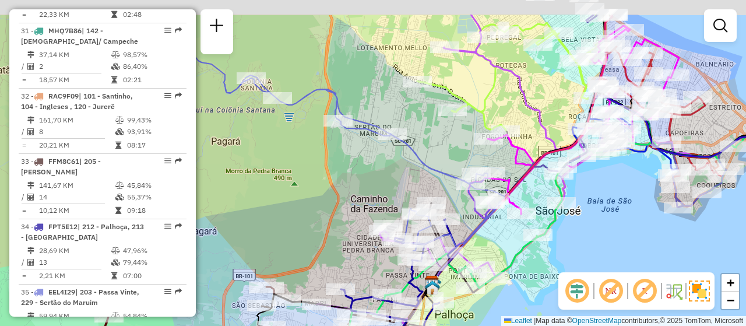
drag, startPoint x: 501, startPoint y: 209, endPoint x: 544, endPoint y: 265, distance: 70.6
click at [544, 265] on div "Janela de atendimento Grade de atendimento Capacidade Transportadoras Veículos …" at bounding box center [373, 163] width 746 height 326
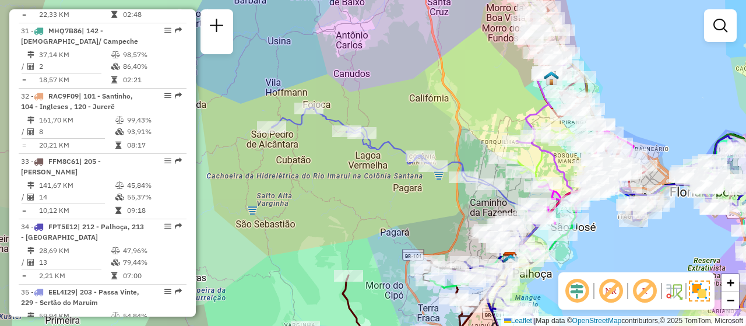
scroll to position [1331, 0]
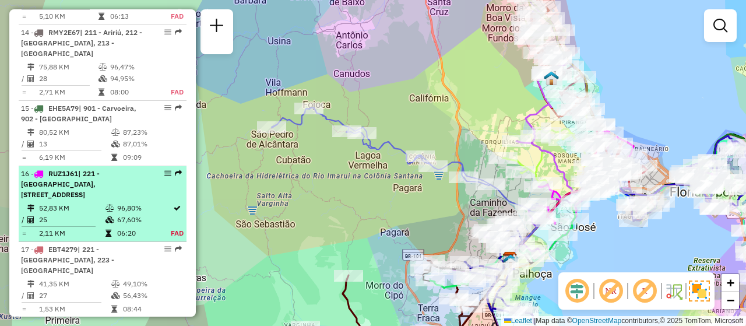
click at [156, 184] on div "16 - RUZ1J61 | 221 - Jardim Atlântico, 229 - Sertão do Maruim, 235 - Jardim San…" at bounding box center [102, 183] width 163 height 31
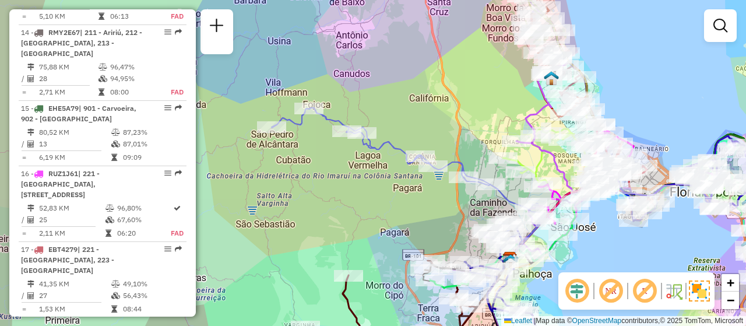
select select "**********"
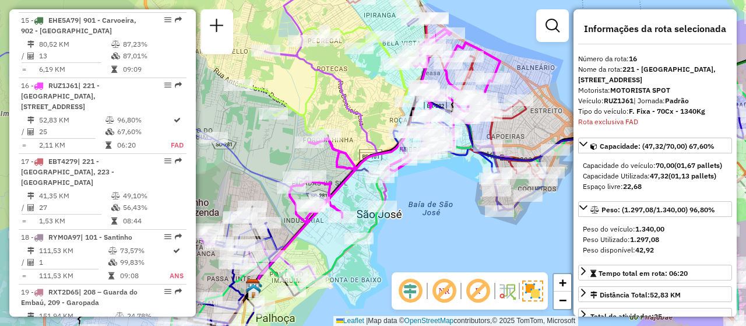
scroll to position [1477, 0]
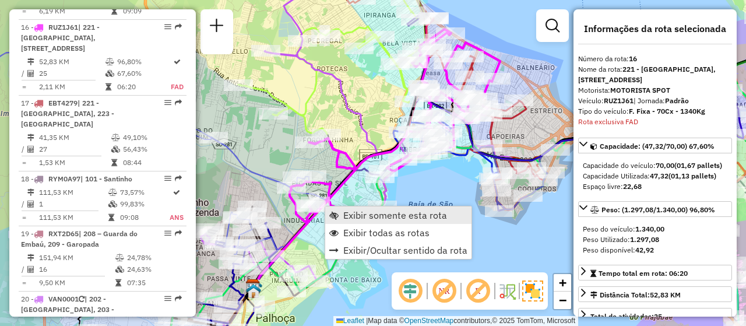
click at [356, 215] on span "Exibir somente esta rota" at bounding box center [395, 214] width 104 height 9
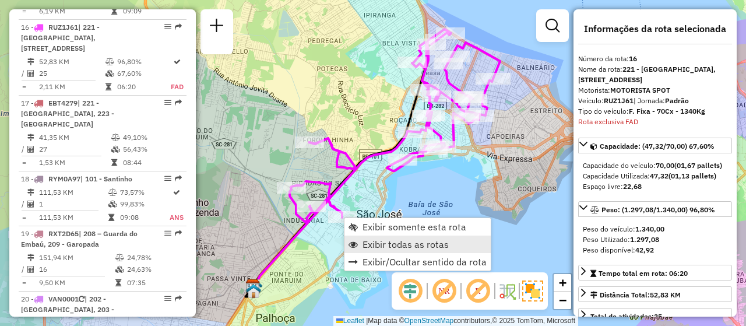
click at [397, 243] on span "Exibir todas as rotas" at bounding box center [405, 243] width 86 height 9
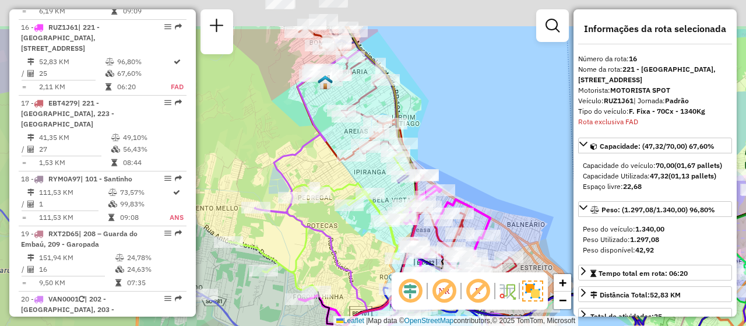
drag, startPoint x: 356, startPoint y: 125, endPoint x: 345, endPoint y: 178, distance: 54.6
click at [342, 196] on icon at bounding box center [325, 220] width 195 height 139
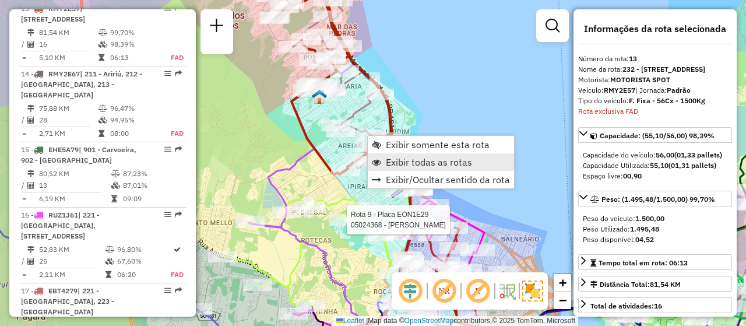
scroll to position [1281, 0]
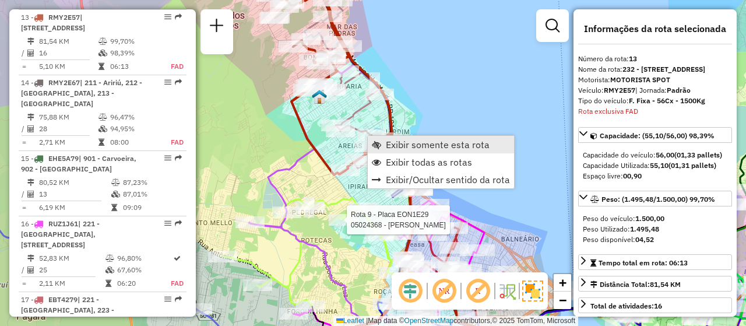
click at [450, 146] on span "Exibir somente esta rota" at bounding box center [438, 144] width 104 height 9
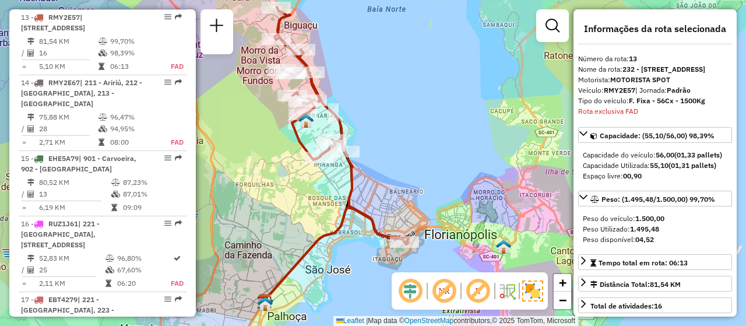
drag, startPoint x: 379, startPoint y: 206, endPoint x: 341, endPoint y: 197, distance: 38.9
click at [341, 197] on div "Janela de atendimento Grade de atendimento Capacidade Transportadoras Veículos …" at bounding box center [373, 163] width 746 height 326
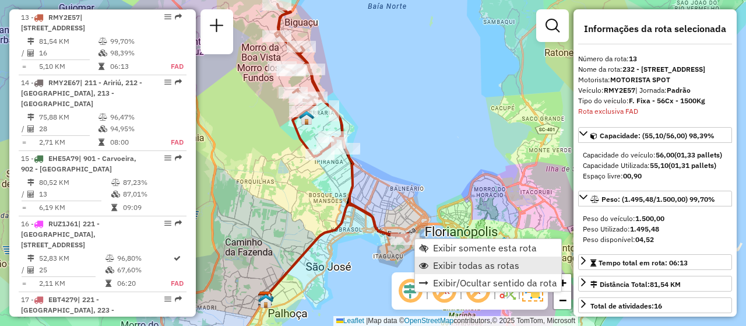
scroll to position [1282, 0]
click at [470, 269] on span "Exibir todas as rotas" at bounding box center [476, 264] width 86 height 9
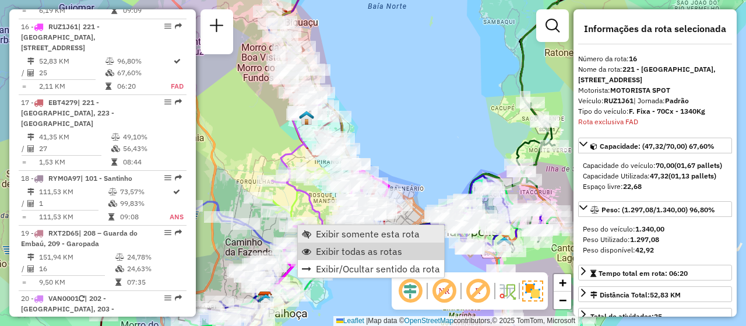
scroll to position [1477, 0]
click at [415, 226] on link "Exibir somente esta rota" at bounding box center [371, 233] width 146 height 17
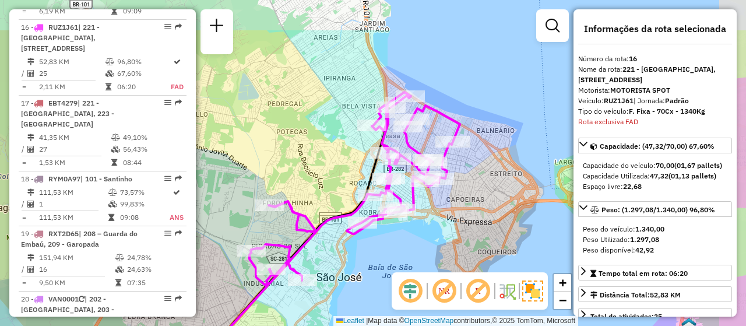
drag, startPoint x: 462, startPoint y: 198, endPoint x: 420, endPoint y: 262, distance: 76.6
click at [420, 262] on div "Janela de atendimento Grade de atendimento Capacidade Transportadoras Veículos …" at bounding box center [373, 163] width 746 height 326
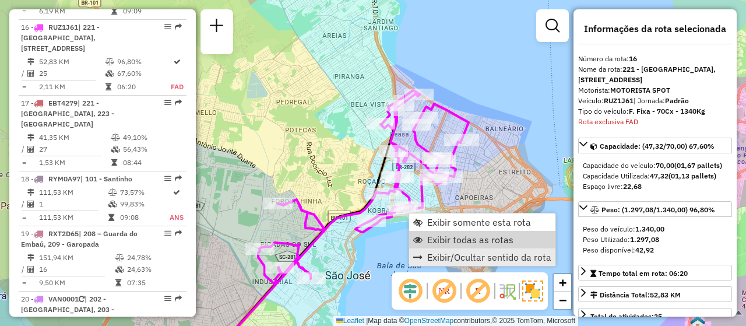
click at [485, 239] on span "Exibir todas as rotas" at bounding box center [470, 239] width 86 height 9
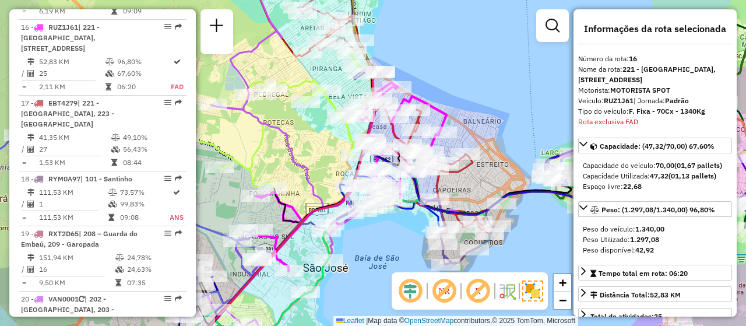
drag, startPoint x: 529, startPoint y: 246, endPoint x: 507, endPoint y: 238, distance: 23.4
click at [507, 238] on div "Rota 17 - Placa EBT4279 05041429 - MERCADO PETRUS LTDA Janela de atendimento Gr…" at bounding box center [373, 163] width 746 height 326
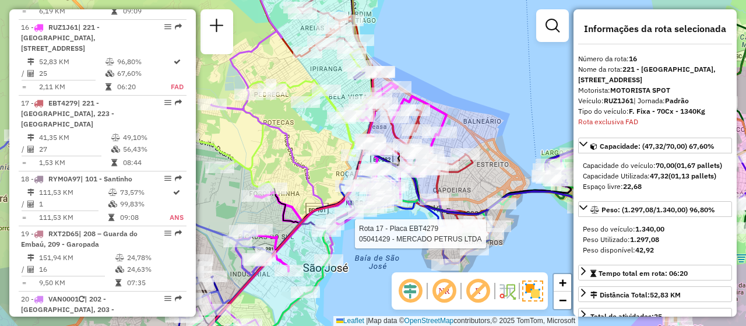
click at [361, 292] on div "Rota 17 - Placa EBT4279 05041429 - MERCADO PETRUS LTDA Janela de atendimento Gr…" at bounding box center [373, 163] width 746 height 326
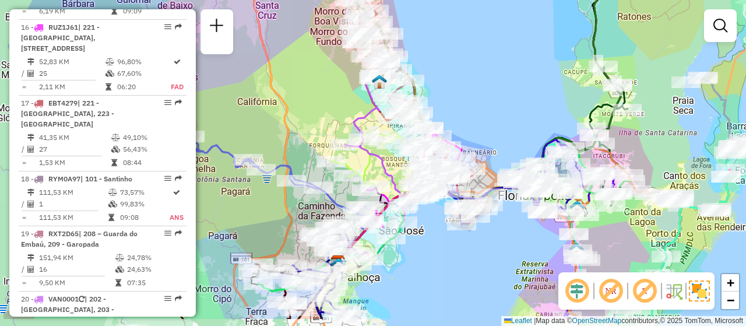
drag, startPoint x: 365, startPoint y: 299, endPoint x: 443, endPoint y: 259, distance: 87.5
click at [443, 259] on div "Janela de atendimento Grade de atendimento Capacidade Transportadoras Veículos …" at bounding box center [373, 163] width 746 height 326
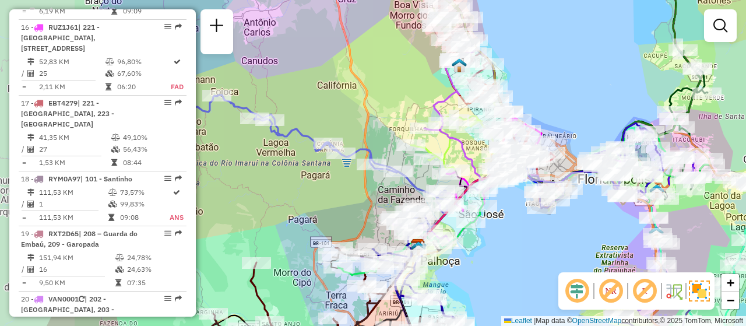
drag, startPoint x: 441, startPoint y: 266, endPoint x: 521, endPoint y: 249, distance: 81.5
click at [521, 249] on div "Janela de atendimento Grade de atendimento Capacidade Transportadoras Veículos …" at bounding box center [373, 163] width 746 height 326
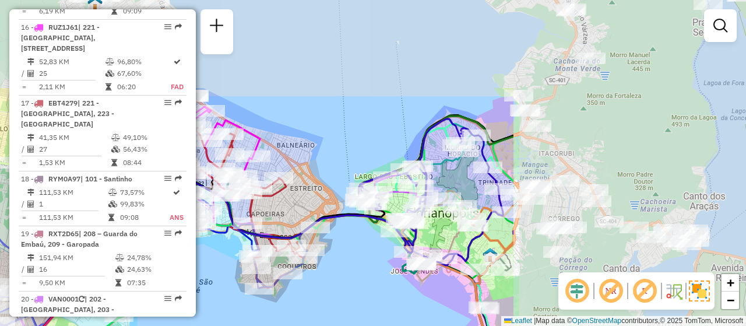
drag, startPoint x: 644, startPoint y: 224, endPoint x: 334, endPoint y: 344, distance: 332.5
click at [334, 325] on html "Aguarde... Pop-up bloqueado! Seu navegador bloqueou automáticamente a abertura …" at bounding box center [373, 163] width 746 height 326
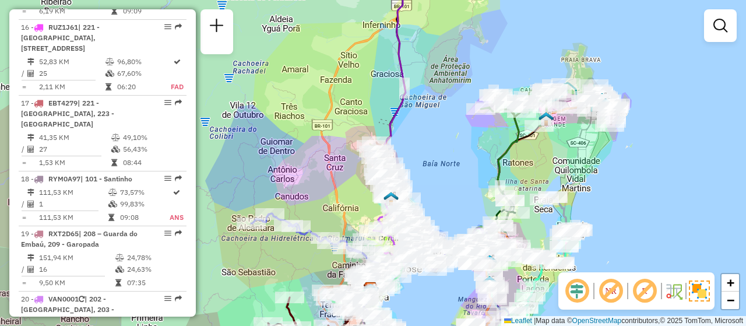
drag, startPoint x: 689, startPoint y: 227, endPoint x: 602, endPoint y: 255, distance: 91.4
click at [602, 255] on div "Janela de atendimento Grade de atendimento Capacidade Transportadoras Veículos …" at bounding box center [373, 163] width 746 height 326
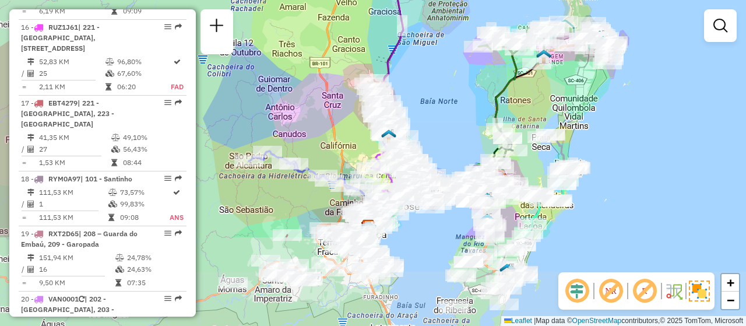
drag, startPoint x: 398, startPoint y: 256, endPoint x: 461, endPoint y: 135, distance: 136.3
click at [461, 135] on div "Janela de atendimento Grade de atendimento Capacidade Transportadoras Veículos …" at bounding box center [373, 163] width 746 height 326
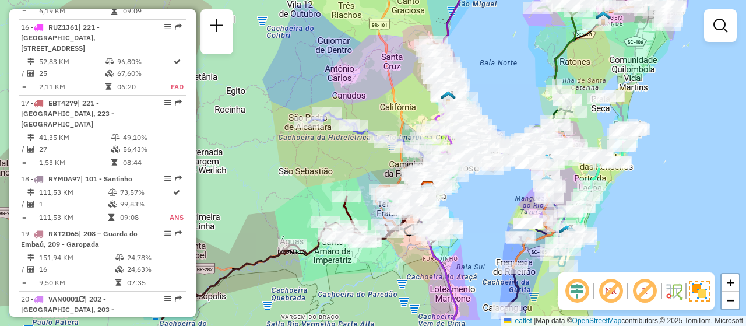
drag, startPoint x: 431, startPoint y: 248, endPoint x: 488, endPoint y: 211, distance: 67.9
click at [488, 211] on div "Janela de atendimento Grade de atendimento Capacidade Transportadoras Veículos …" at bounding box center [373, 163] width 746 height 326
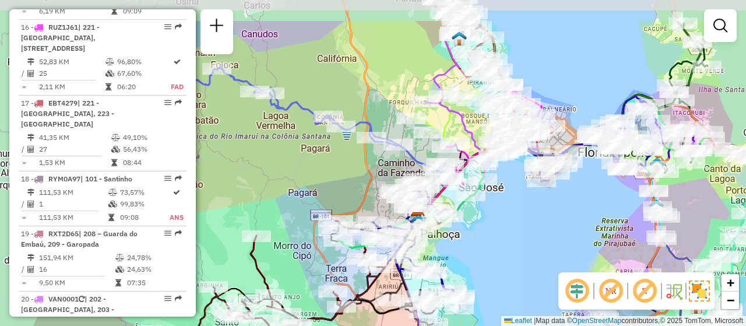
drag, startPoint x: 482, startPoint y: 204, endPoint x: 533, endPoint y: 257, distance: 74.2
click at [533, 257] on div "Janela de atendimento Grade de atendimento Capacidade Transportadoras Veículos …" at bounding box center [373, 163] width 746 height 326
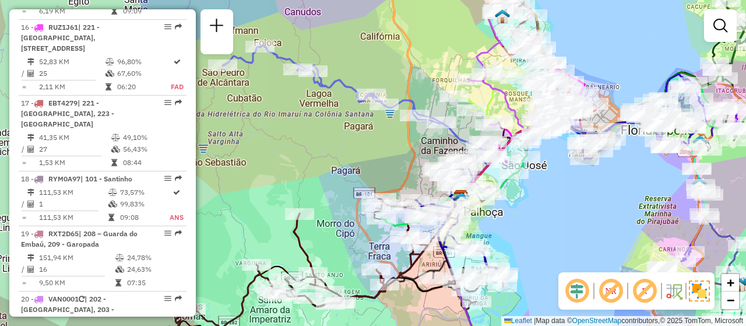
drag, startPoint x: 552, startPoint y: 230, endPoint x: 573, endPoint y: 213, distance: 26.9
click at [573, 213] on div "Janela de atendimento Grade de atendimento Capacidade Transportadoras Veículos …" at bounding box center [373, 163] width 746 height 326
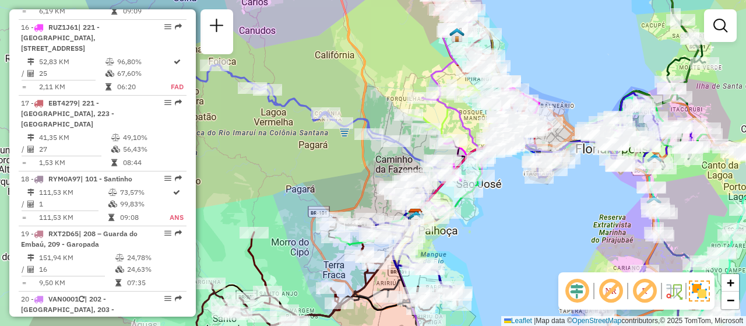
drag, startPoint x: 573, startPoint y: 236, endPoint x: 527, endPoint y: 255, distance: 49.1
click at [527, 255] on div "Janela de atendimento Grade de atendimento Capacidade Transportadoras Veículos …" at bounding box center [373, 163] width 746 height 326
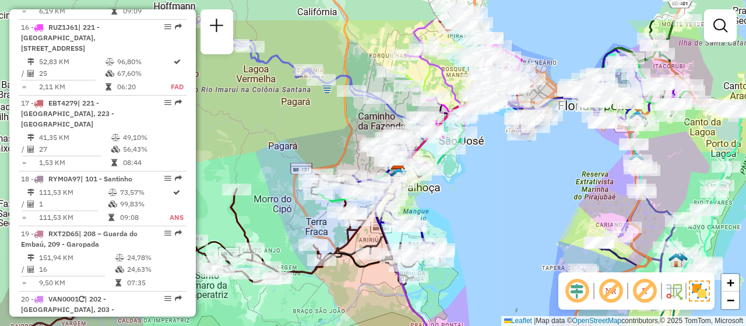
drag, startPoint x: 503, startPoint y: 199, endPoint x: 517, endPoint y: 252, distance: 54.8
click at [517, 252] on div "Janela de atendimento Grade de atendimento Capacidade Transportadoras Veículos …" at bounding box center [373, 163] width 746 height 326
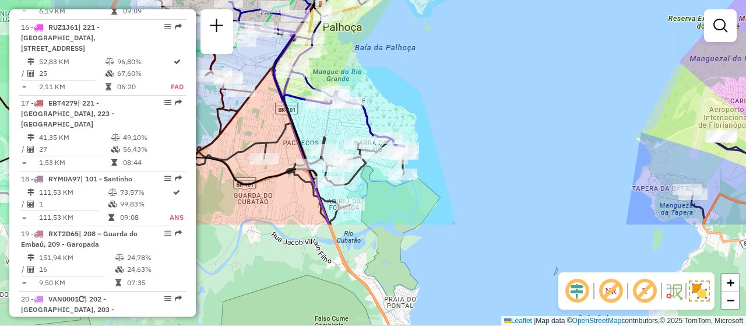
drag, startPoint x: 435, startPoint y: 238, endPoint x: 459, endPoint y: 104, distance: 136.1
click at [459, 104] on div "Janela de atendimento Grade de atendimento Capacidade Transportadoras Veículos …" at bounding box center [373, 163] width 746 height 326
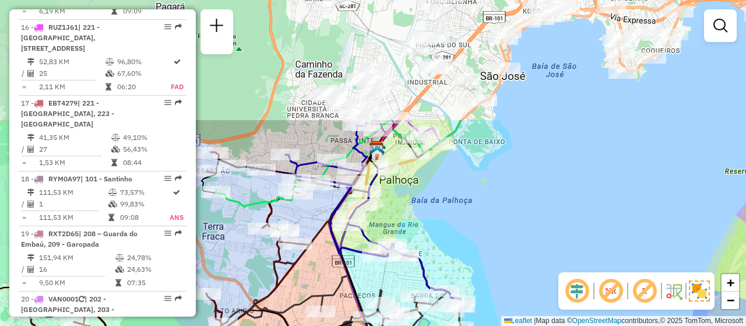
drag, startPoint x: 462, startPoint y: 87, endPoint x: 510, endPoint y: 236, distance: 156.6
click at [518, 240] on div "Janela de atendimento Grade de atendimento Capacidade Transportadoras Veículos …" at bounding box center [373, 163] width 746 height 326
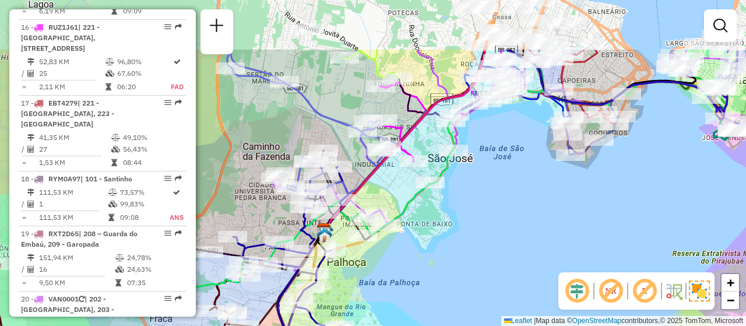
drag, startPoint x: 531, startPoint y: 250, endPoint x: 520, endPoint y: 188, distance: 64.0
click at [479, 317] on div "Janela de atendimento Grade de atendimento Capacidade Transportadoras Veículos …" at bounding box center [373, 163] width 746 height 326
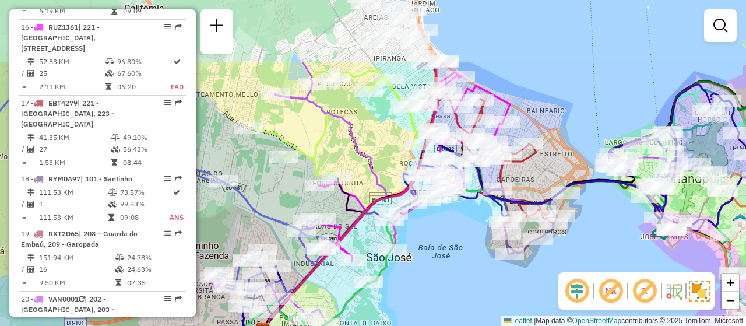
drag, startPoint x: 535, startPoint y: 174, endPoint x: 480, endPoint y: 253, distance: 96.6
click at [480, 253] on div "Janela de atendimento Grade de atendimento Capacidade Transportadoras Veículos …" at bounding box center [373, 163] width 746 height 326
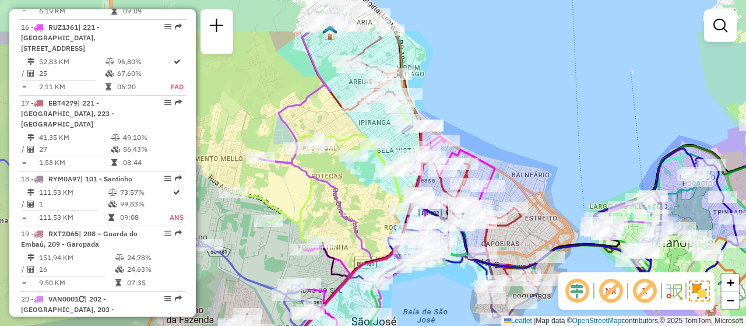
drag, startPoint x: 469, startPoint y: 206, endPoint x: 456, endPoint y: 258, distance: 54.0
click at [456, 258] on icon at bounding box center [473, 281] width 612 height 283
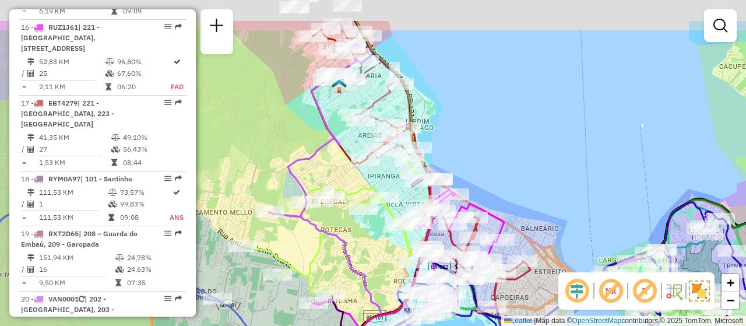
drag, startPoint x: 540, startPoint y: 87, endPoint x: 549, endPoint y: 140, distance: 54.4
click at [549, 140] on div "Janela de atendimento Grade de atendimento Capacidade Transportadoras Veículos …" at bounding box center [373, 163] width 746 height 326
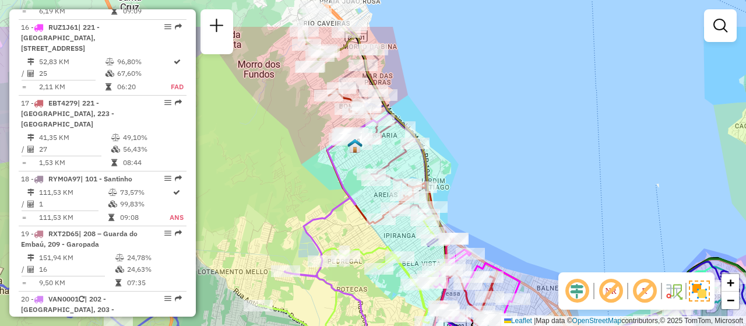
drag, startPoint x: 525, startPoint y: 156, endPoint x: 538, endPoint y: 204, distance: 50.2
click at [538, 204] on div "Janela de atendimento Grade de atendimento Capacidade Transportadoras Veículos …" at bounding box center [373, 163] width 746 height 326
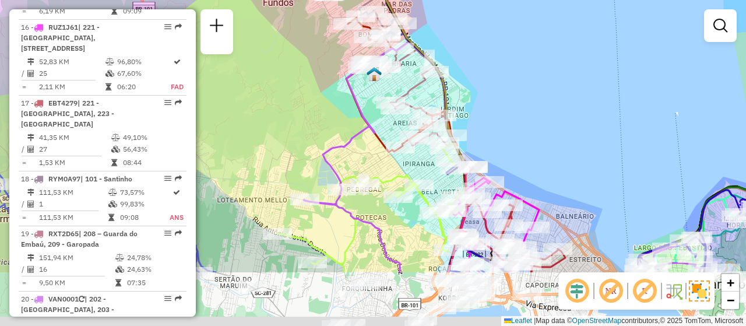
drag, startPoint x: 534, startPoint y: 210, endPoint x: 509, endPoint y: 141, distance: 73.5
click at [509, 141] on div "Janela de atendimento Grade de atendimento Capacidade Transportadoras Veículos …" at bounding box center [373, 163] width 746 height 326
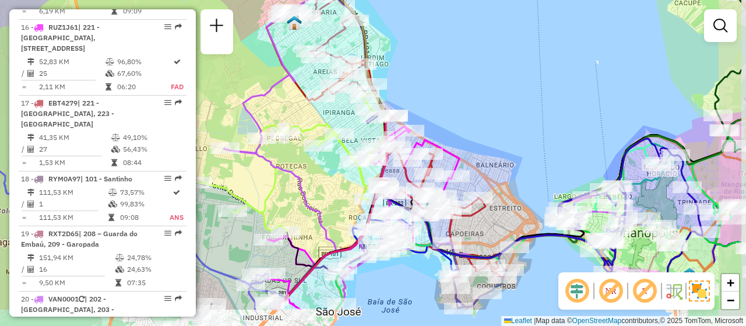
drag, startPoint x: 554, startPoint y: 152, endPoint x: 471, endPoint y: 99, distance: 98.7
click at [471, 99] on div "Janela de atendimento Grade de atendimento Capacidade Transportadoras Veículos …" at bounding box center [373, 163] width 746 height 326
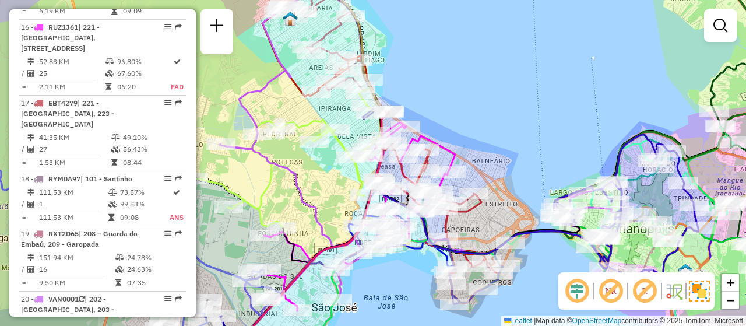
click at [607, 114] on div "Rota 12 - Placa RMY2E02 05041374 - EDMUNDO CARVALHO PEREIRA Janela de atendimen…" at bounding box center [373, 163] width 746 height 326
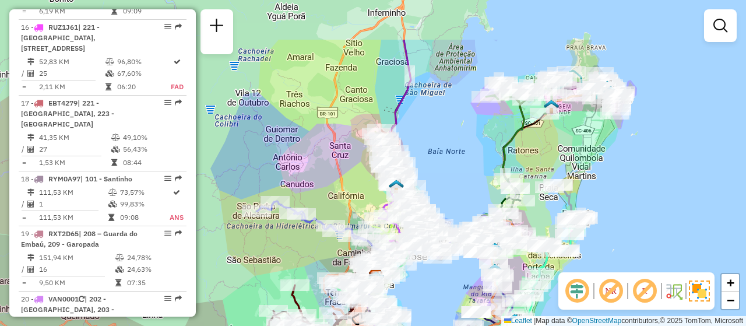
drag, startPoint x: 521, startPoint y: 130, endPoint x: 438, endPoint y: 165, distance: 90.6
click at [438, 172] on div "Janela de atendimento Grade de atendimento Capacidade Transportadoras Veículos …" at bounding box center [373, 163] width 746 height 326
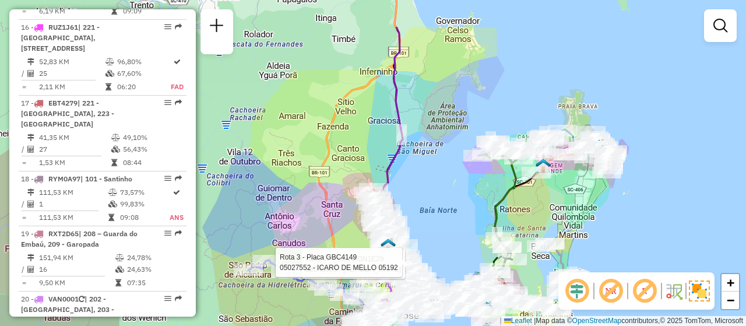
drag, startPoint x: 467, startPoint y: 190, endPoint x: 460, endPoint y: 216, distance: 26.0
click at [460, 216] on div "Rota 9 - Placa EON1E29 05040055 - PATRIK AMARAL Rota 3 - Placa GBC4149 05027552…" at bounding box center [373, 163] width 746 height 326
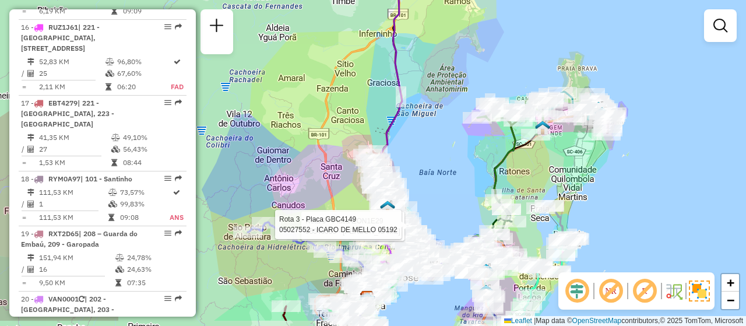
drag, startPoint x: 454, startPoint y: 228, endPoint x: 453, endPoint y: 190, distance: 37.9
click at [453, 190] on div "Rota 9 - Placa EON1E29 05040055 - PATRIK AMARAL Rota 3 - Placa GBC4149 05027552…" at bounding box center [373, 163] width 746 height 326
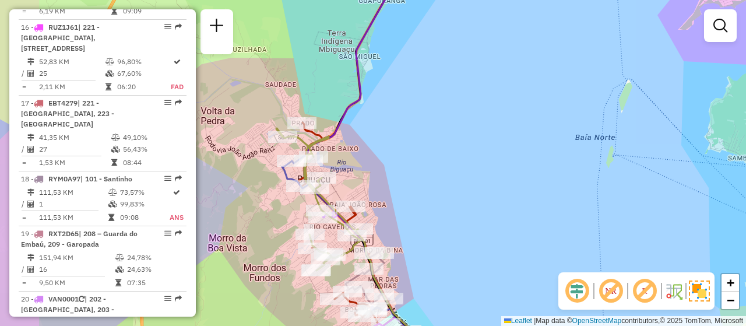
drag, startPoint x: 419, startPoint y: 168, endPoint x: 538, endPoint y: 209, distance: 125.8
click at [538, 209] on div "Rota 9 - Placa EON1E29 05040055 - PATRIK AMARAL Rota 3 - Placa GBC4149 05027552…" at bounding box center [373, 163] width 746 height 326
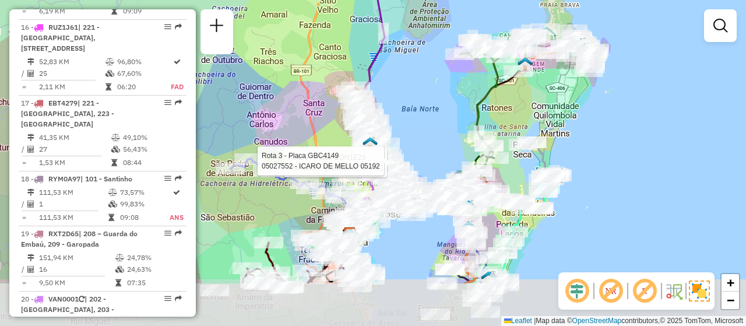
drag, startPoint x: 516, startPoint y: 229, endPoint x: 434, endPoint y: 152, distance: 112.5
click at [434, 152] on div "Rota 9 - Placa EON1E29 05040055 - PATRIK AMARAL Rota 3 - Placa GBC4149 05027552…" at bounding box center [373, 163] width 746 height 326
